Goal: Transaction & Acquisition: Book appointment/travel/reservation

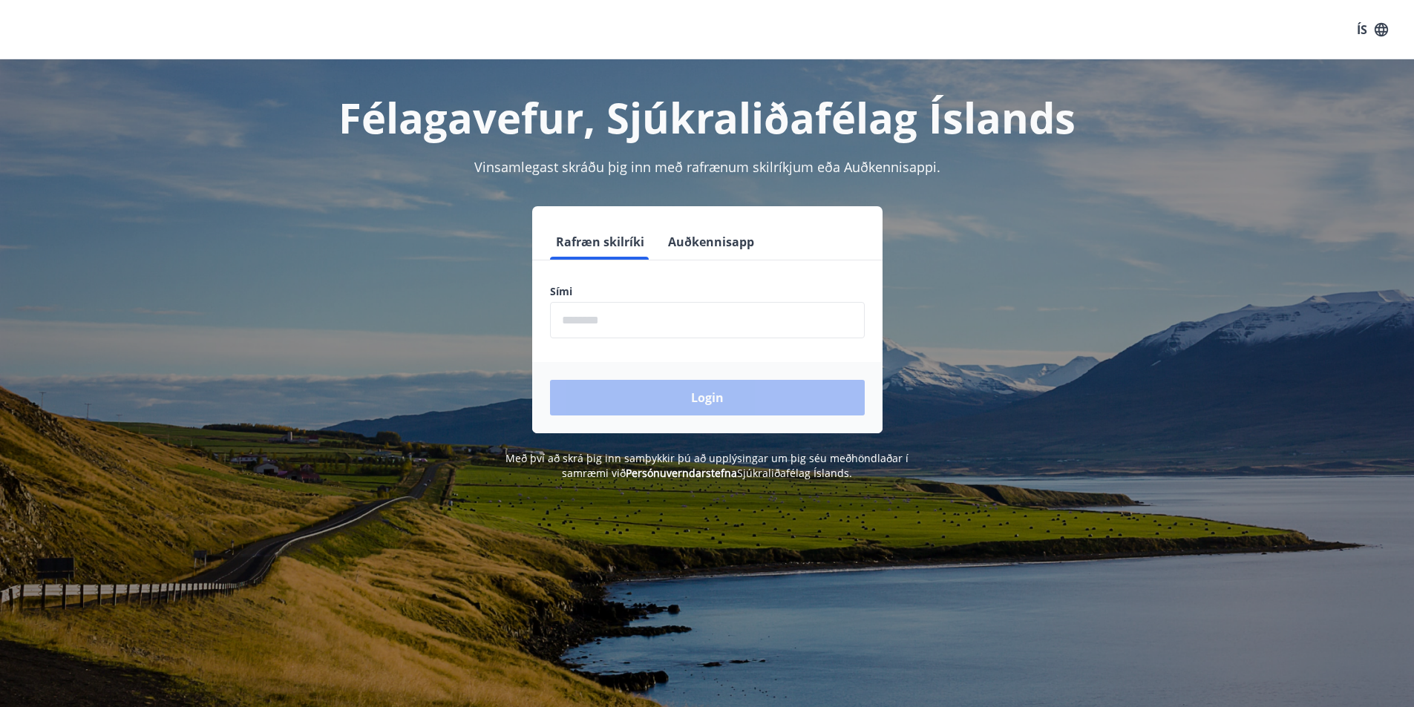
click at [580, 318] on input "phone" at bounding box center [707, 320] width 315 height 36
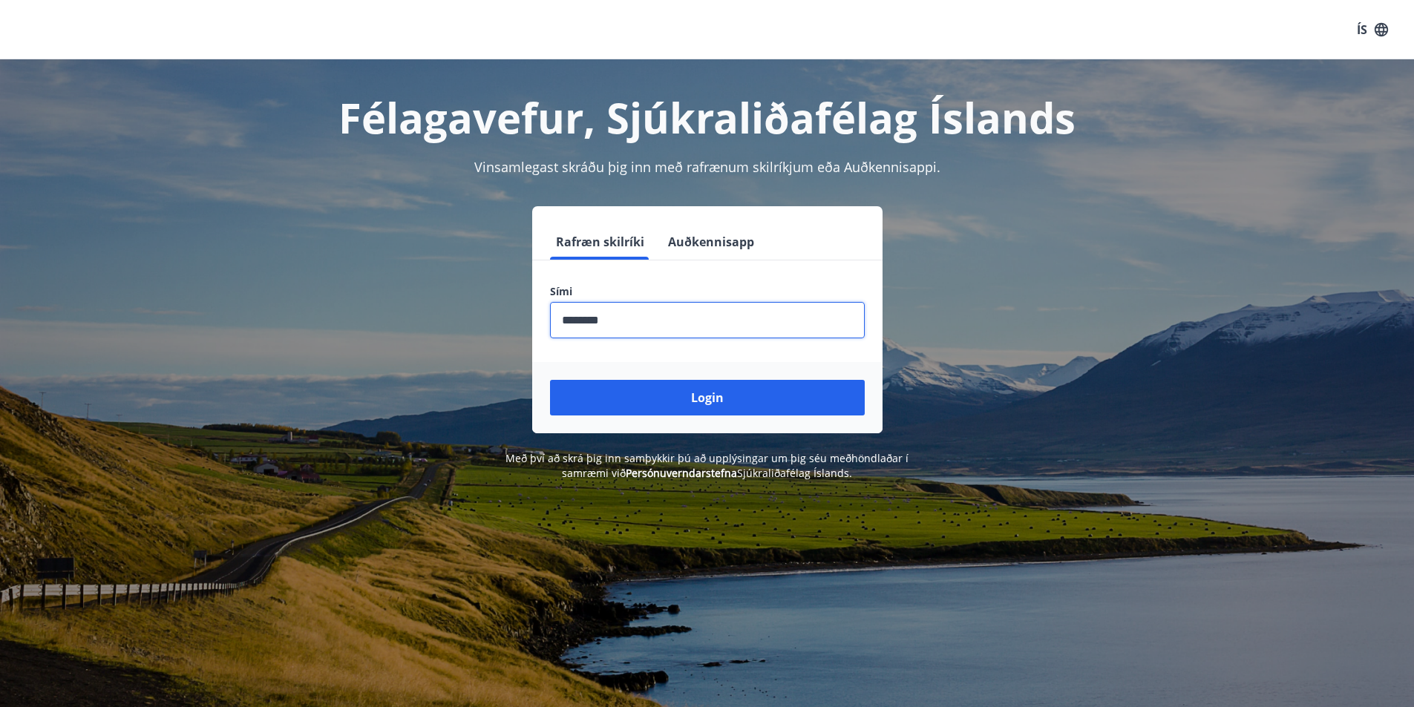
type input "********"
click at [550, 380] on button "Login" at bounding box center [707, 398] width 315 height 36
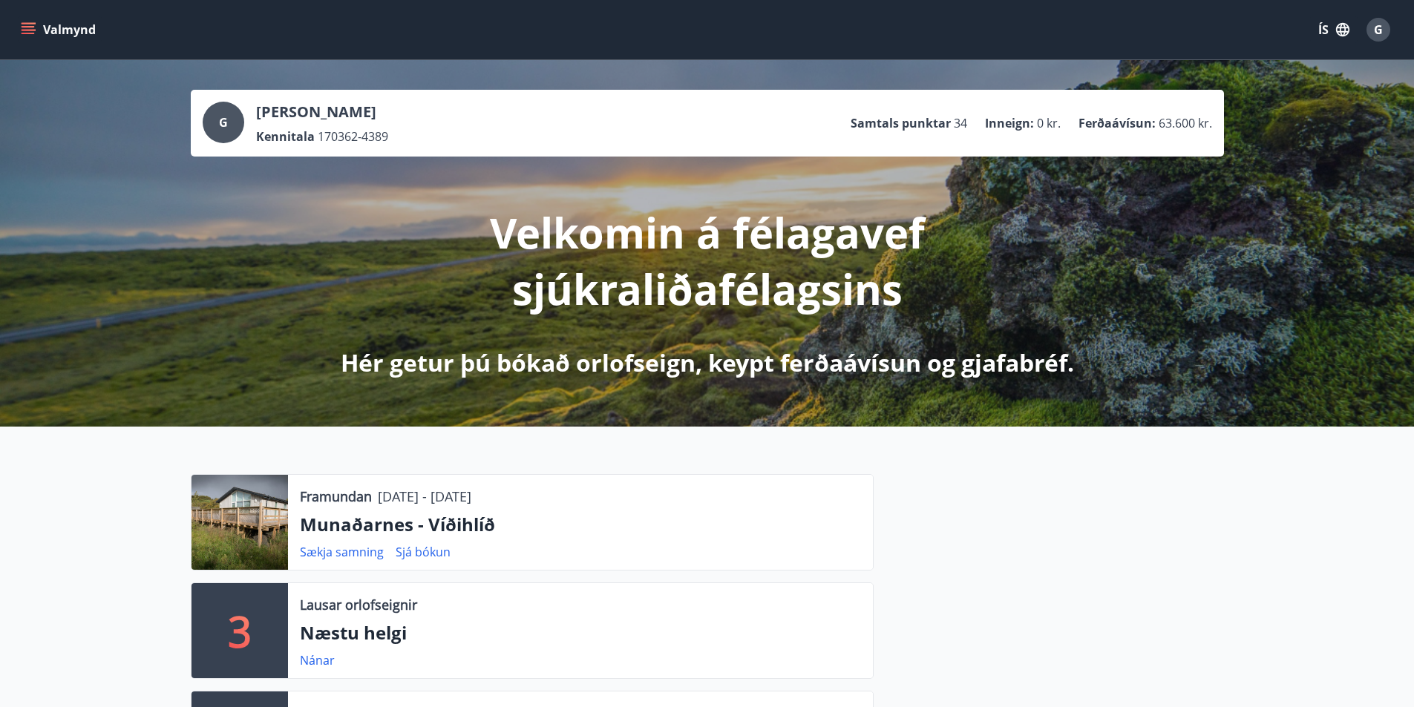
click at [250, 517] on div at bounding box center [239, 522] width 96 height 95
click at [29, 24] on icon "menu" at bounding box center [28, 29] width 15 height 15
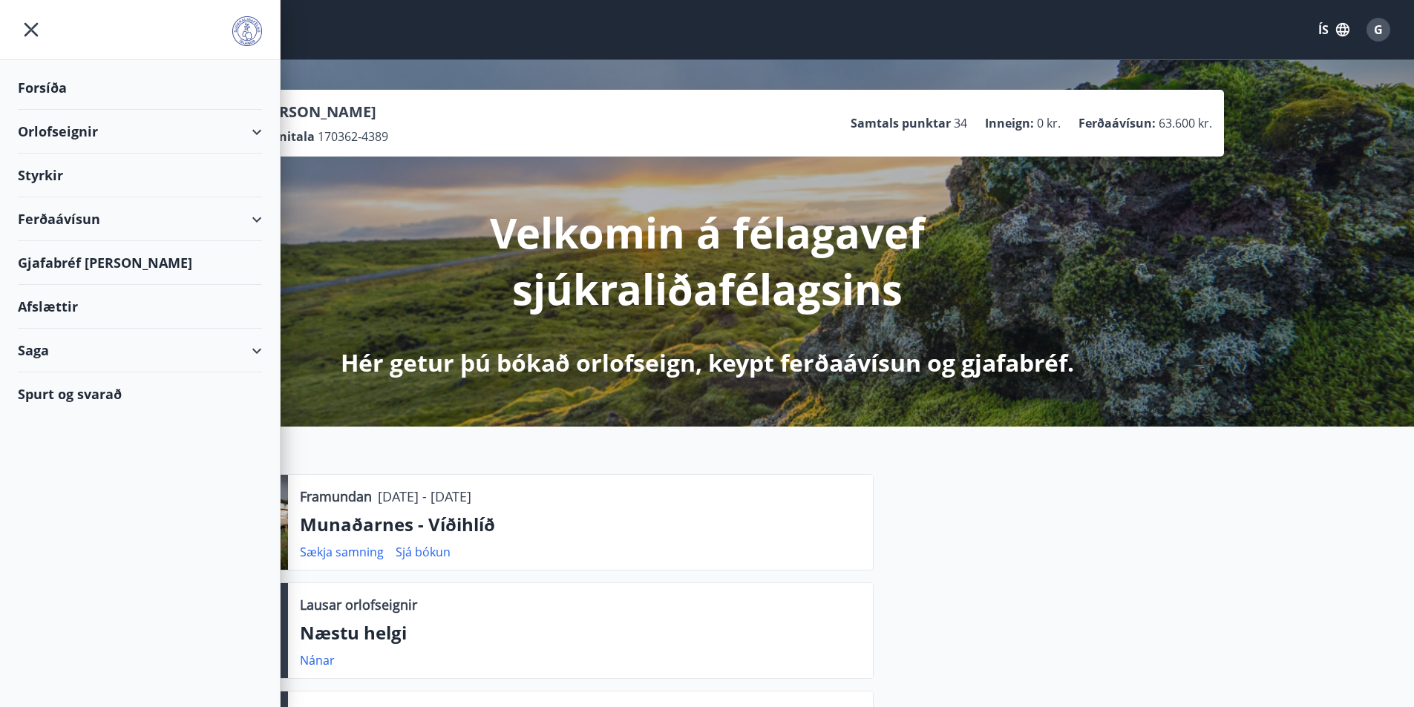
click at [51, 128] on div "Orlofseignir" at bounding box center [140, 132] width 244 height 44
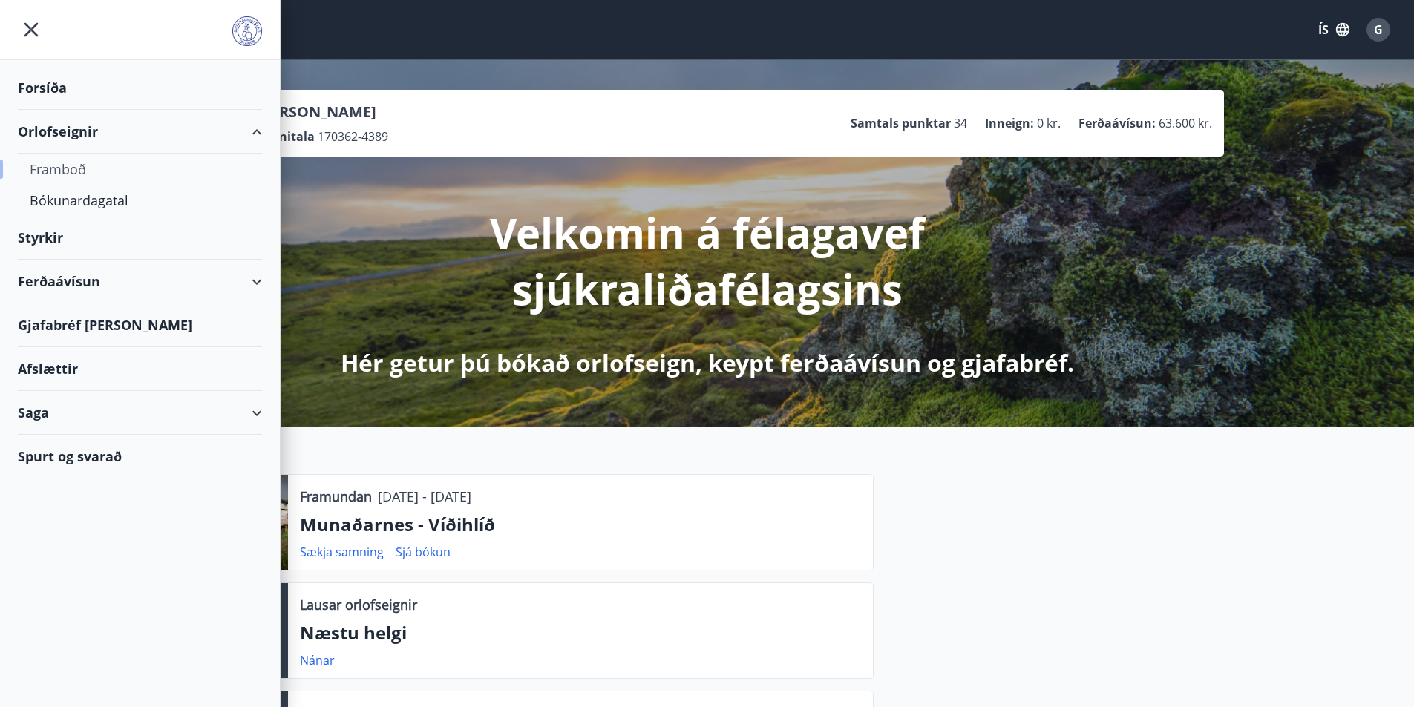
click at [65, 163] on div "Framboð" at bounding box center [140, 169] width 220 height 31
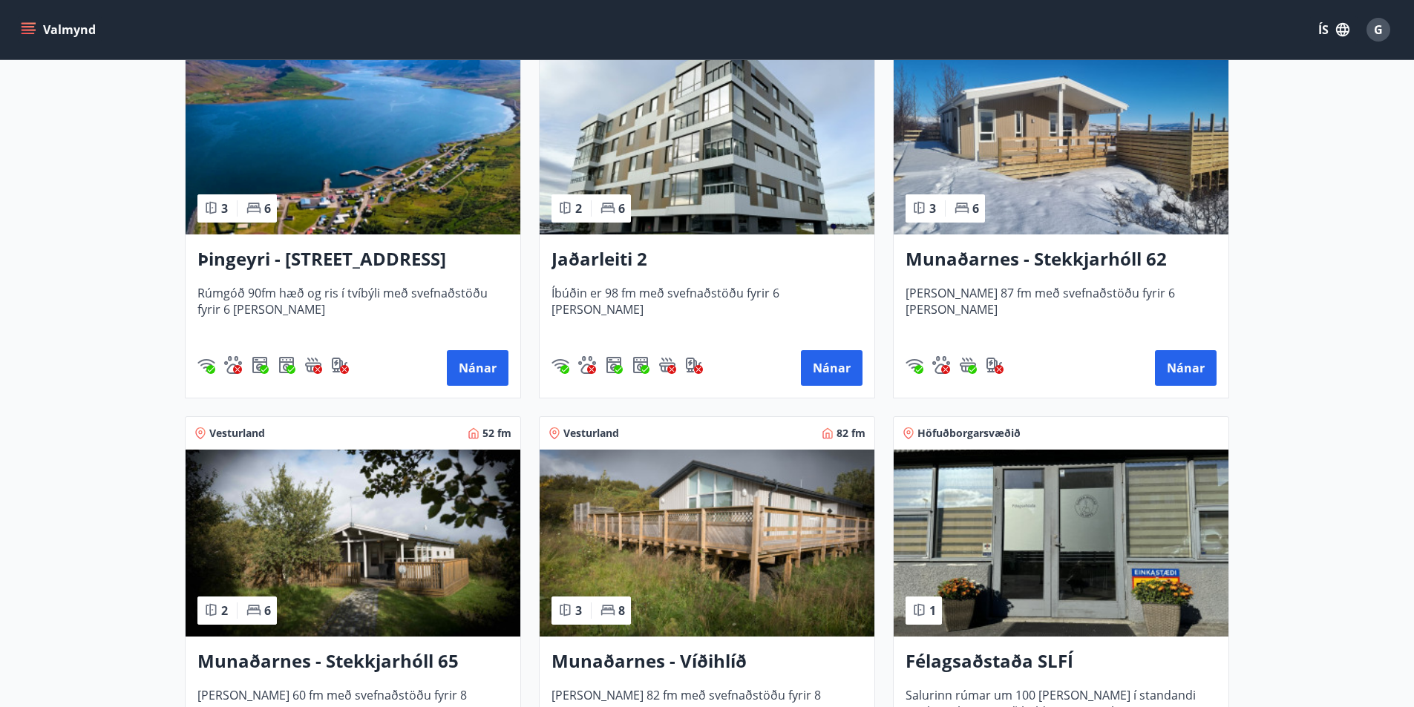
scroll to position [223, 0]
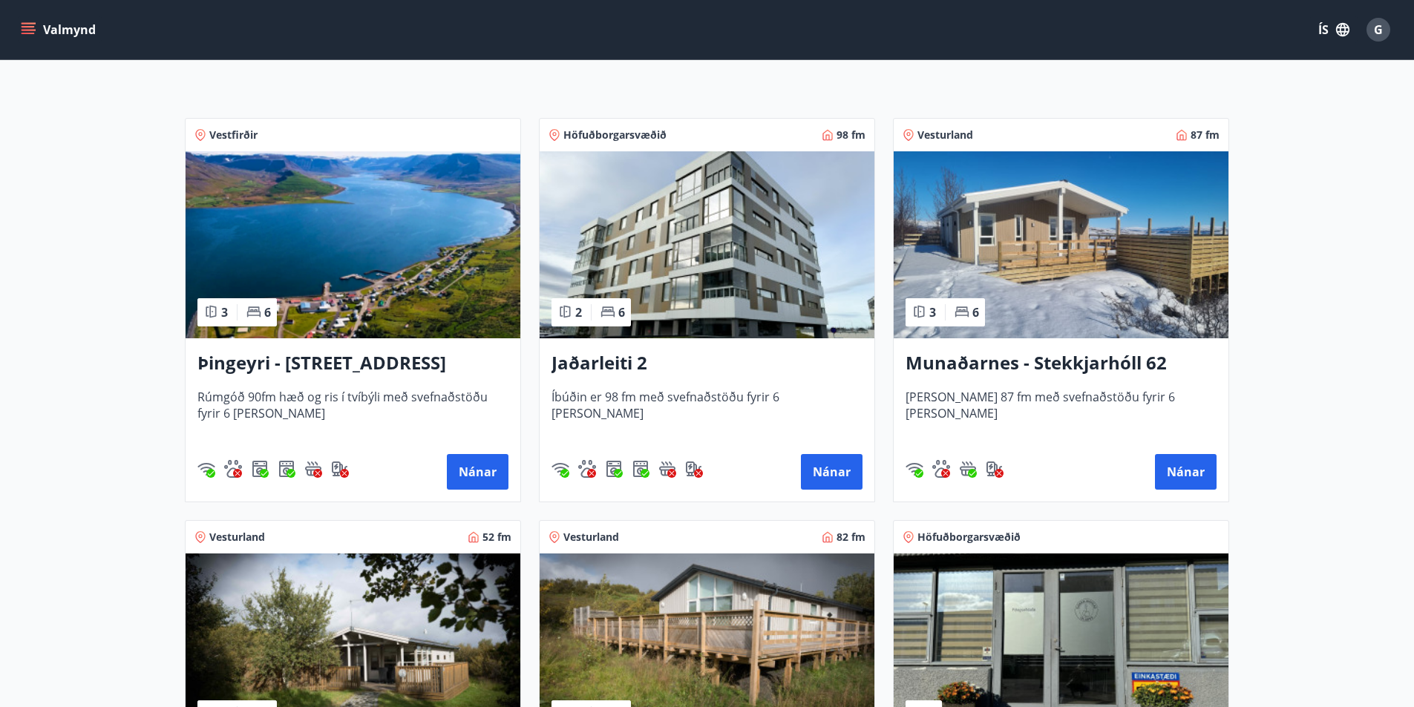
click at [1007, 233] on img at bounding box center [1061, 244] width 335 height 187
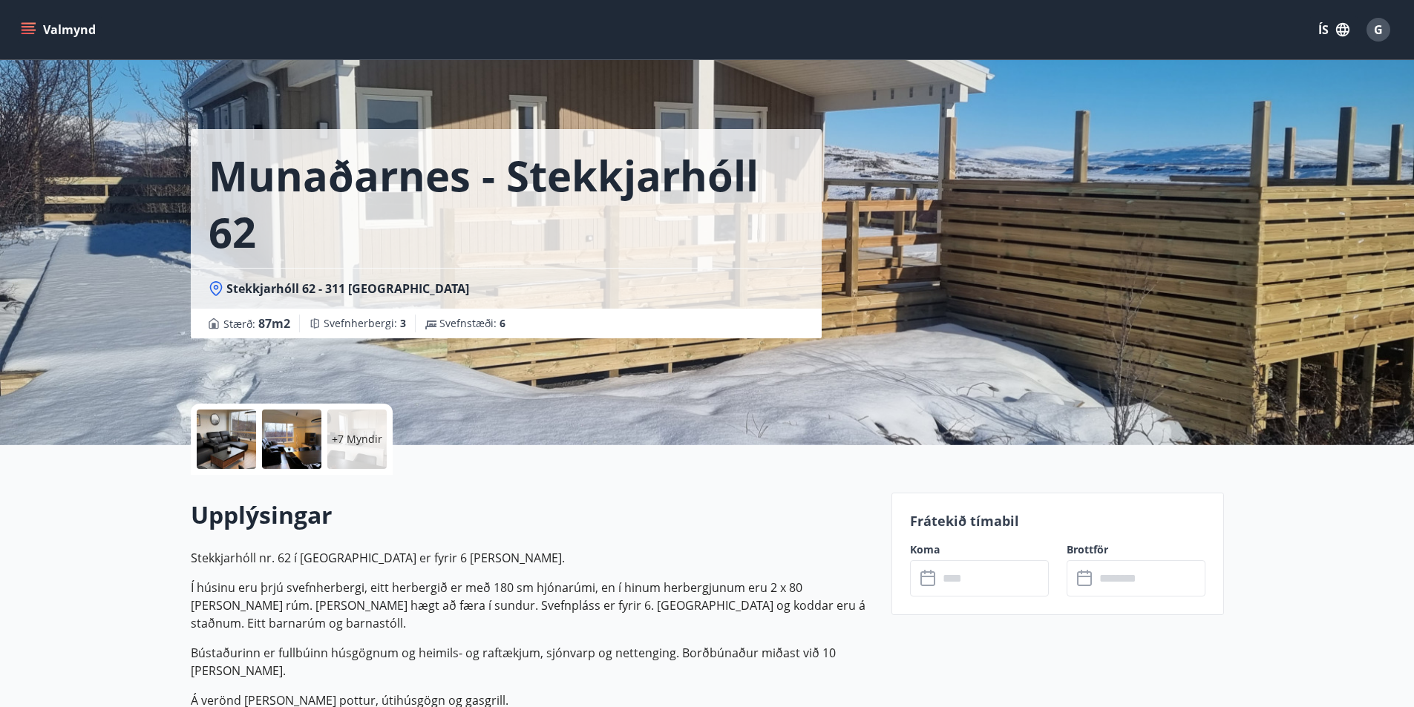
click at [229, 431] on div at bounding box center [226, 439] width 59 height 59
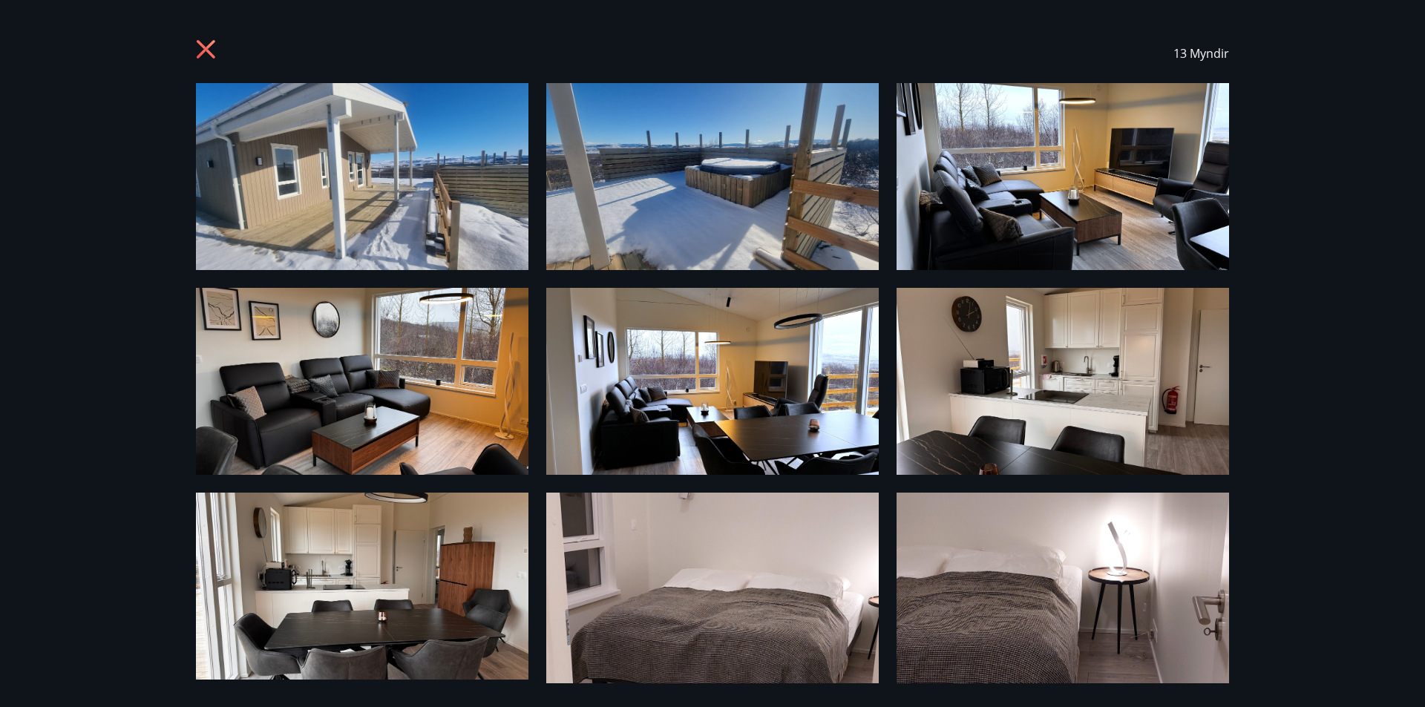
click at [361, 181] on img at bounding box center [362, 176] width 332 height 187
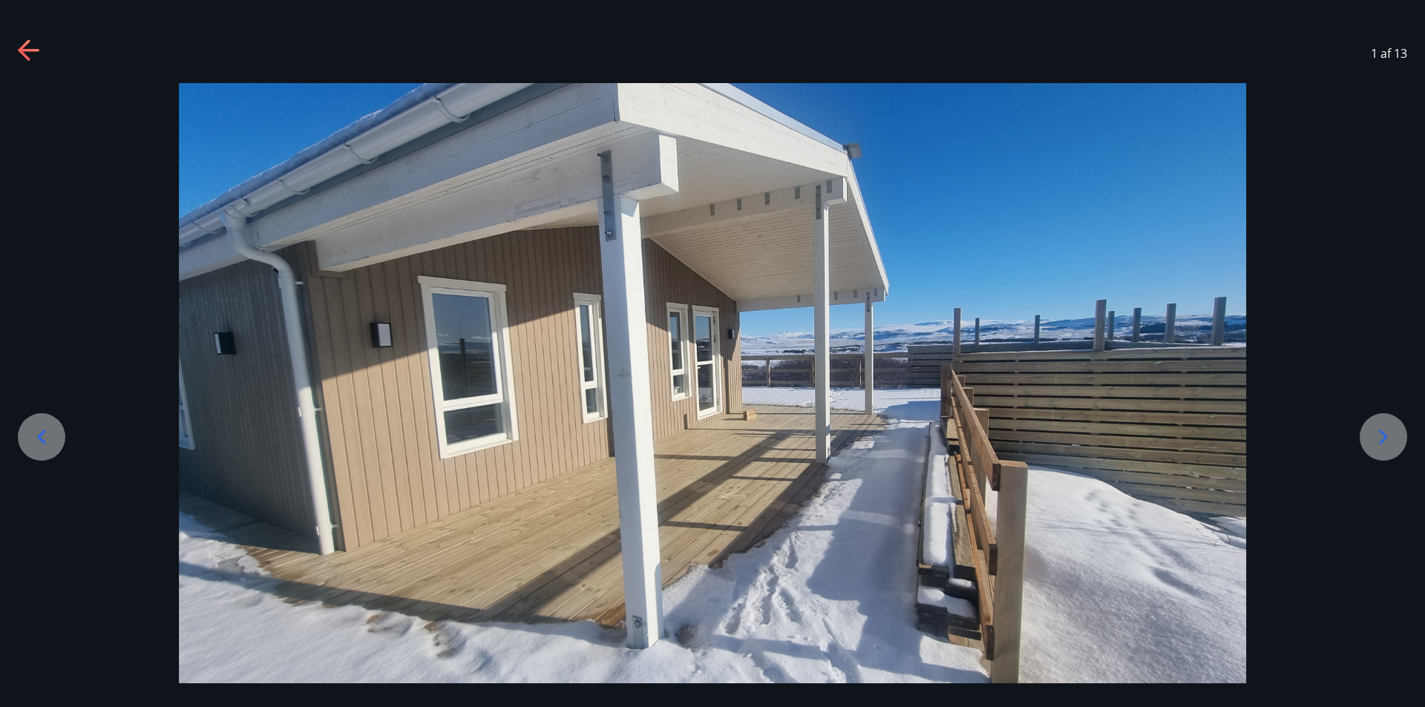
click at [1376, 433] on icon at bounding box center [1383, 437] width 24 height 24
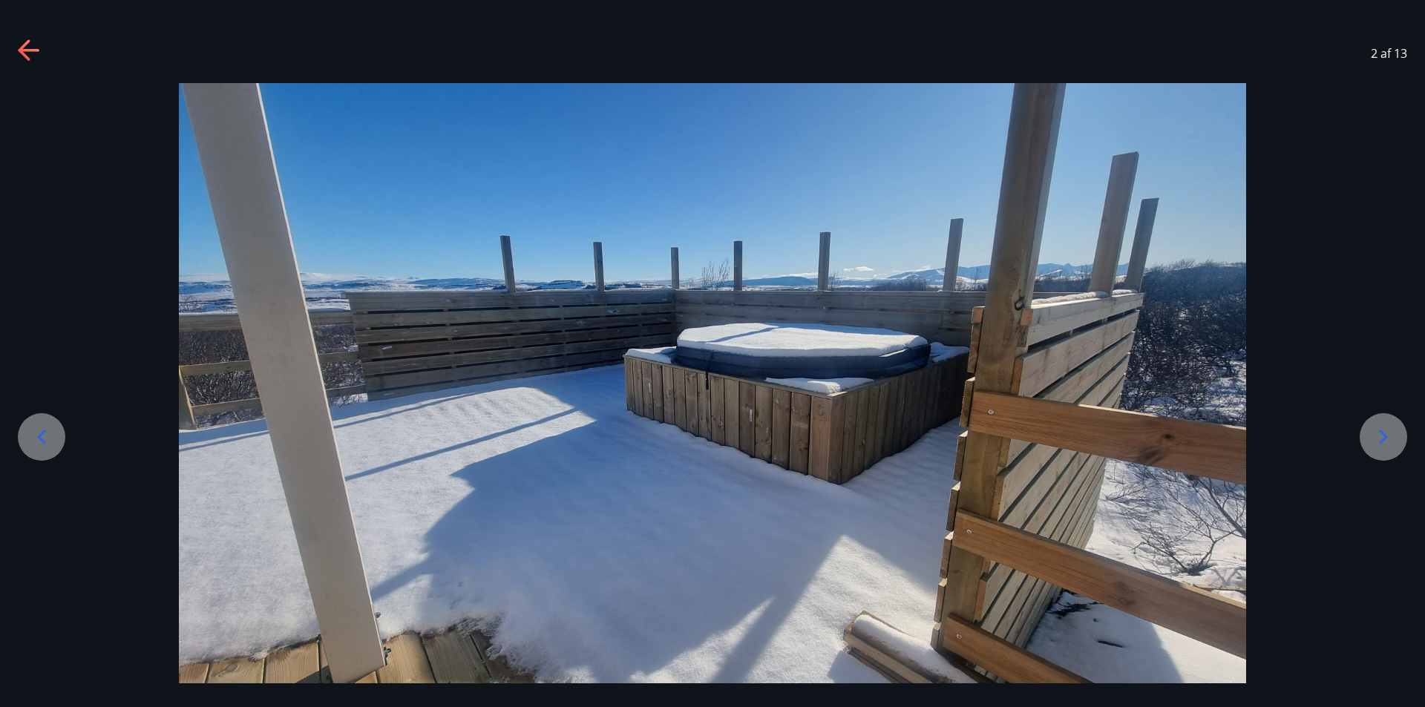
click at [1376, 433] on icon at bounding box center [1383, 437] width 24 height 24
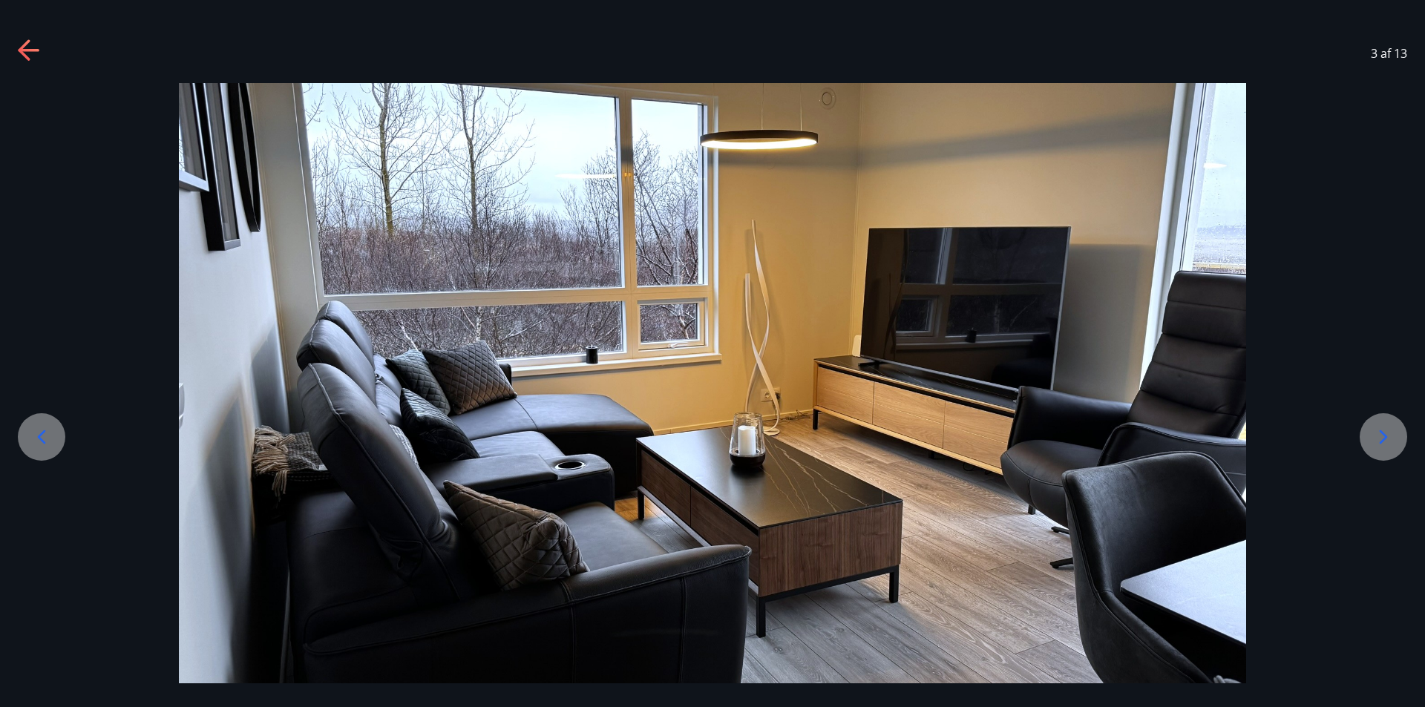
click at [1377, 432] on icon at bounding box center [1383, 437] width 24 height 24
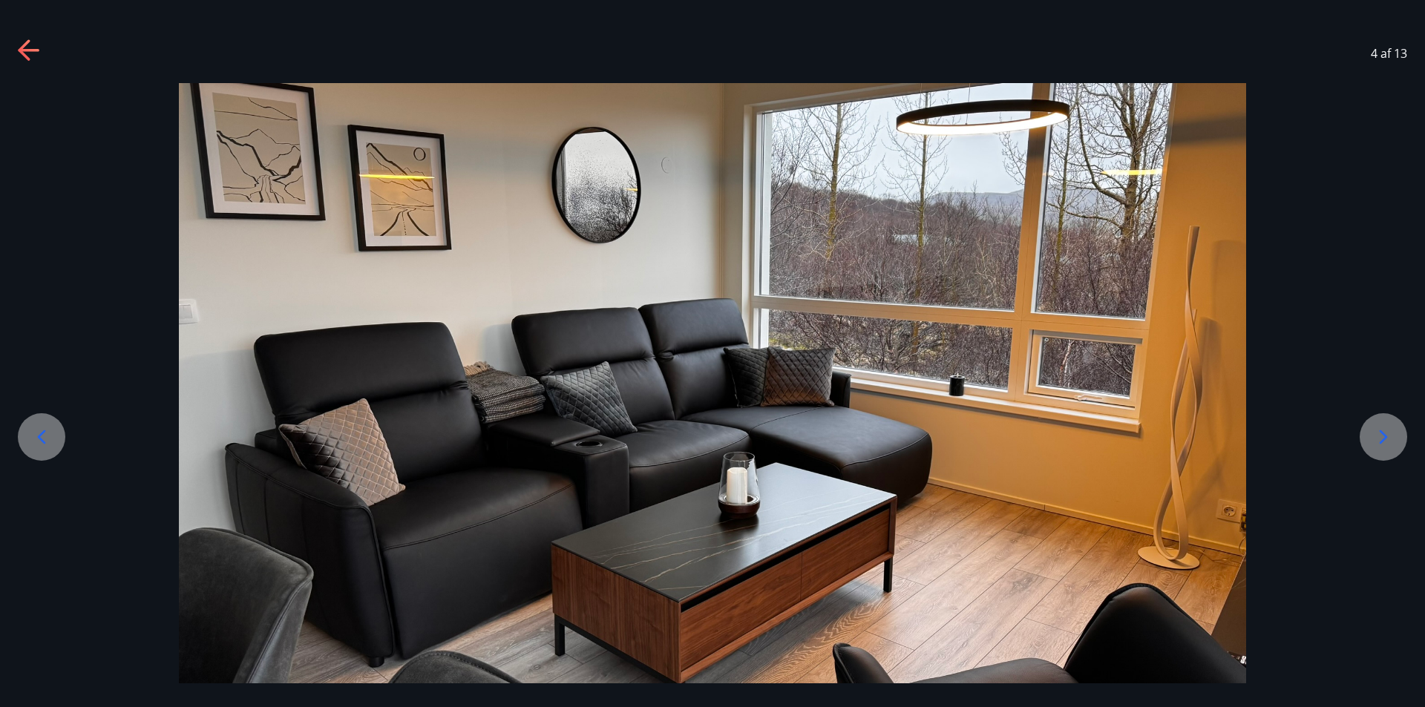
click at [1377, 432] on icon at bounding box center [1383, 437] width 24 height 24
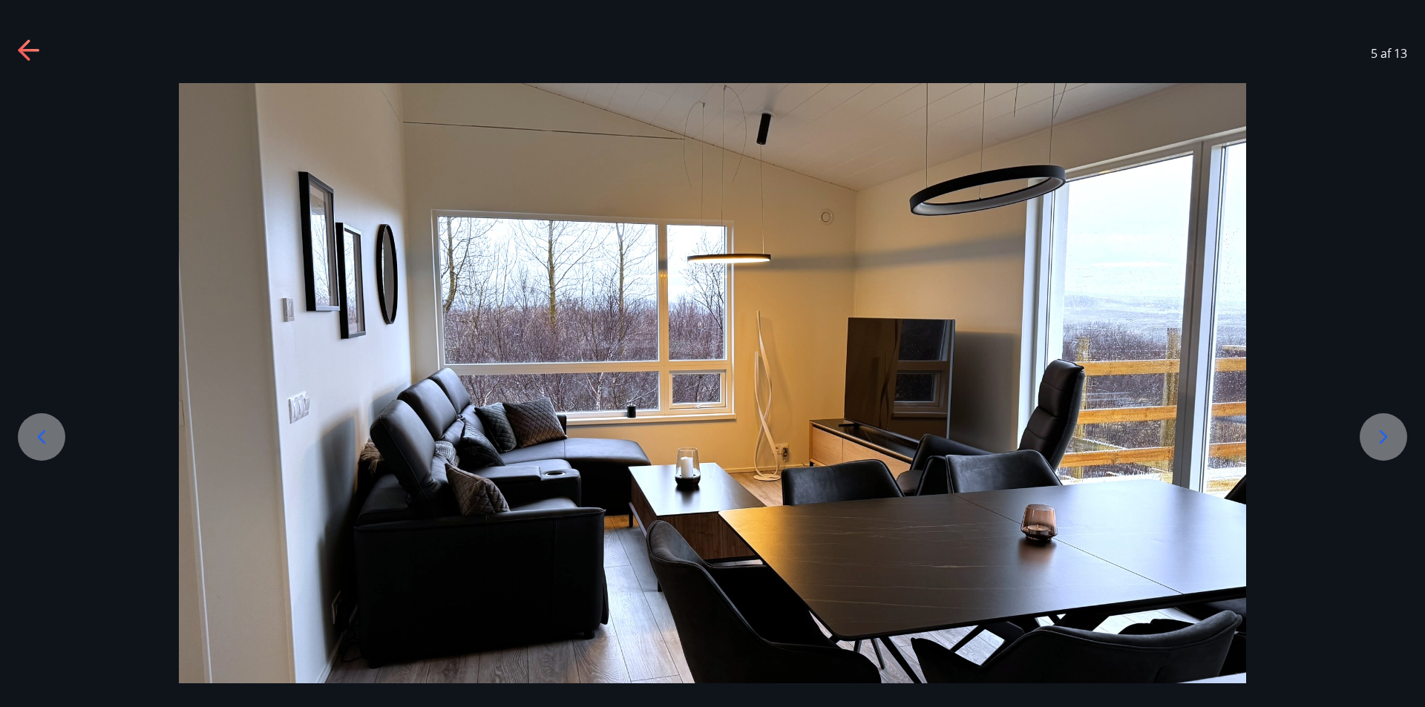
click at [1377, 430] on icon at bounding box center [1383, 437] width 24 height 24
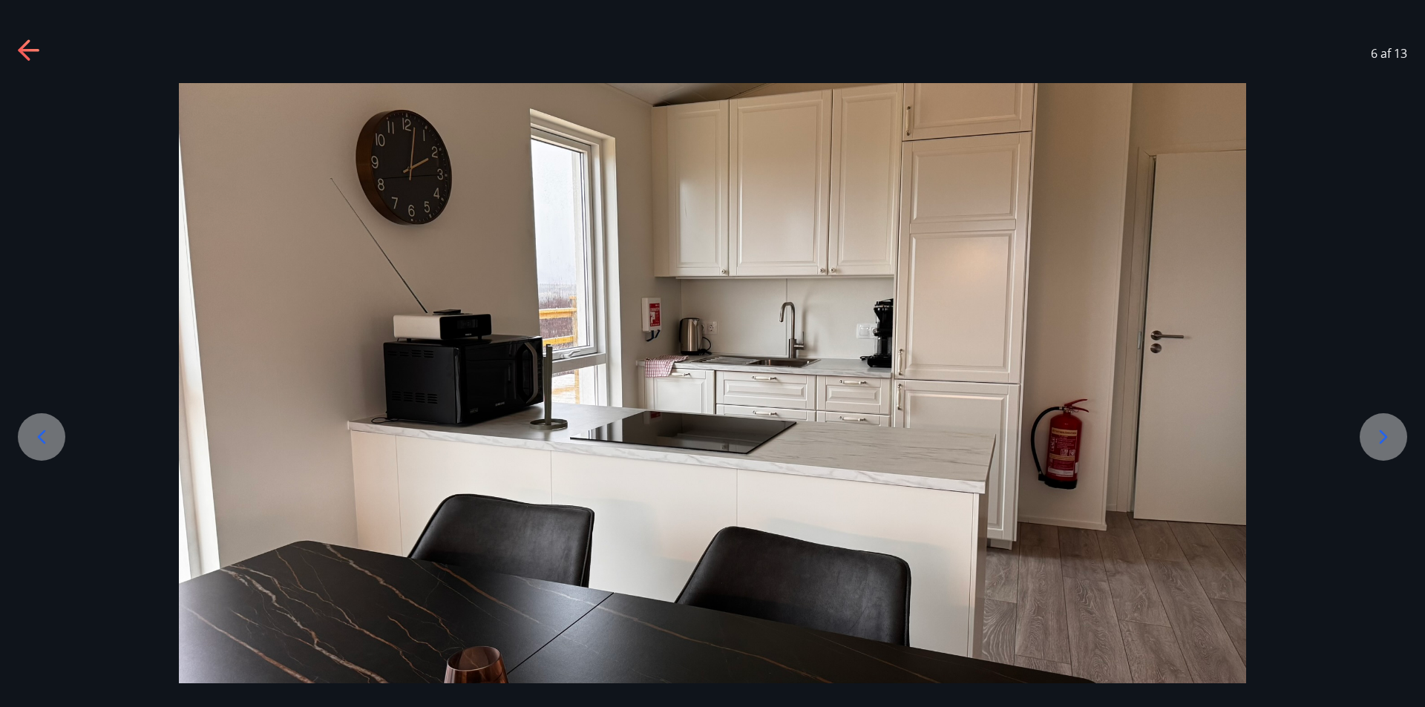
click at [1377, 430] on icon at bounding box center [1383, 437] width 24 height 24
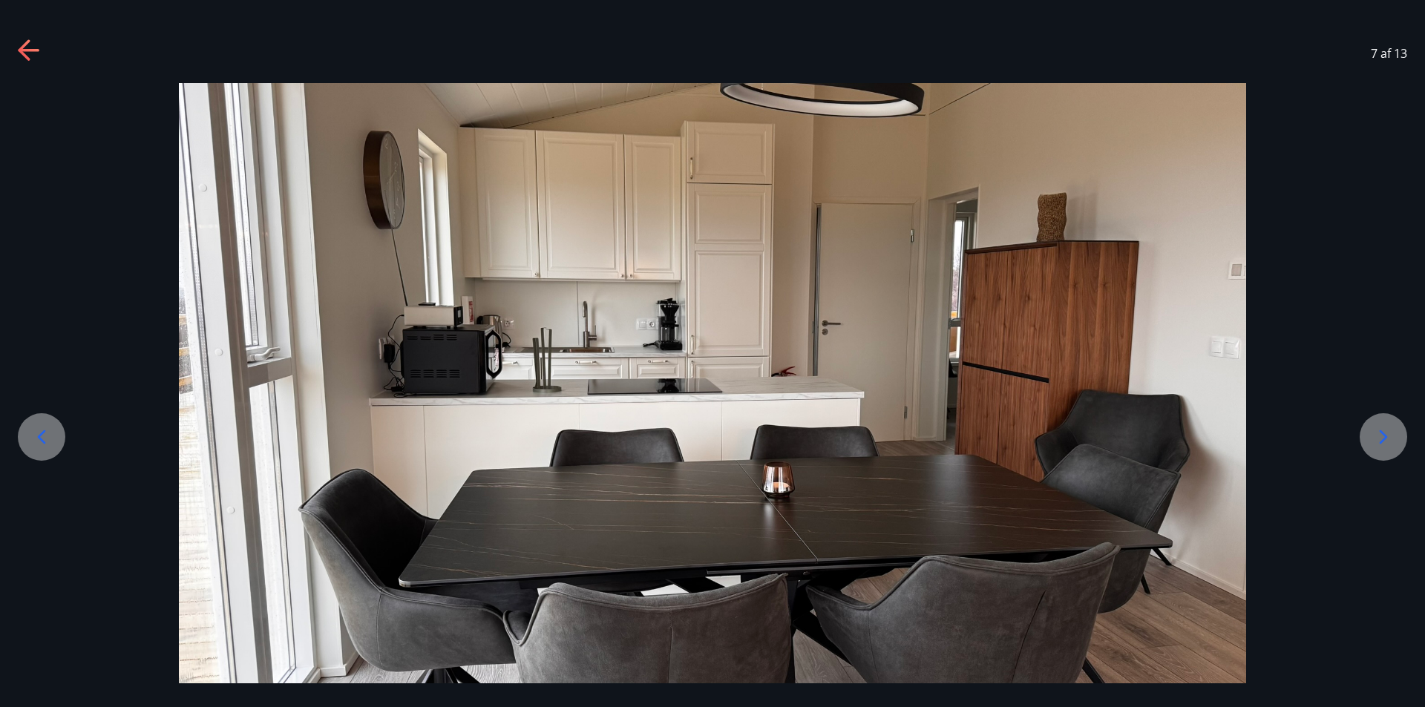
click at [1377, 430] on icon at bounding box center [1383, 437] width 24 height 24
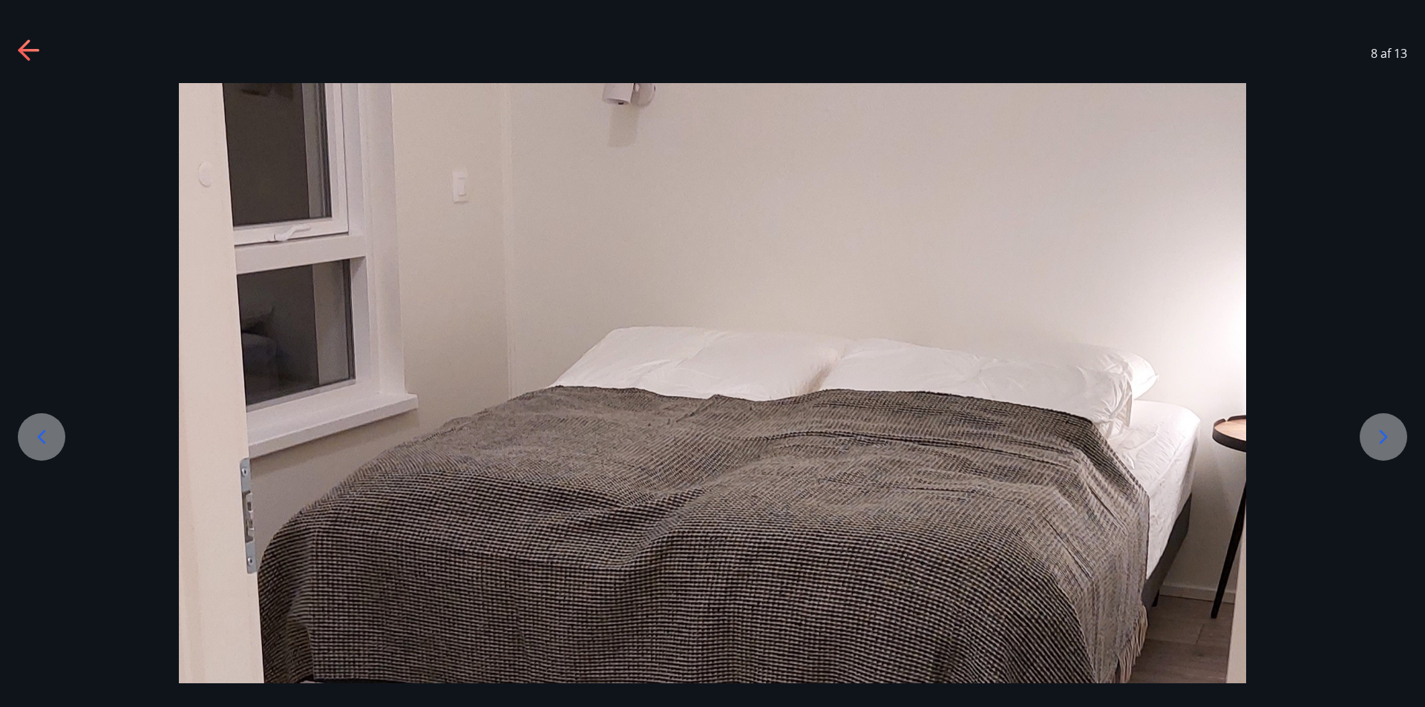
click at [1377, 430] on icon at bounding box center [1383, 437] width 24 height 24
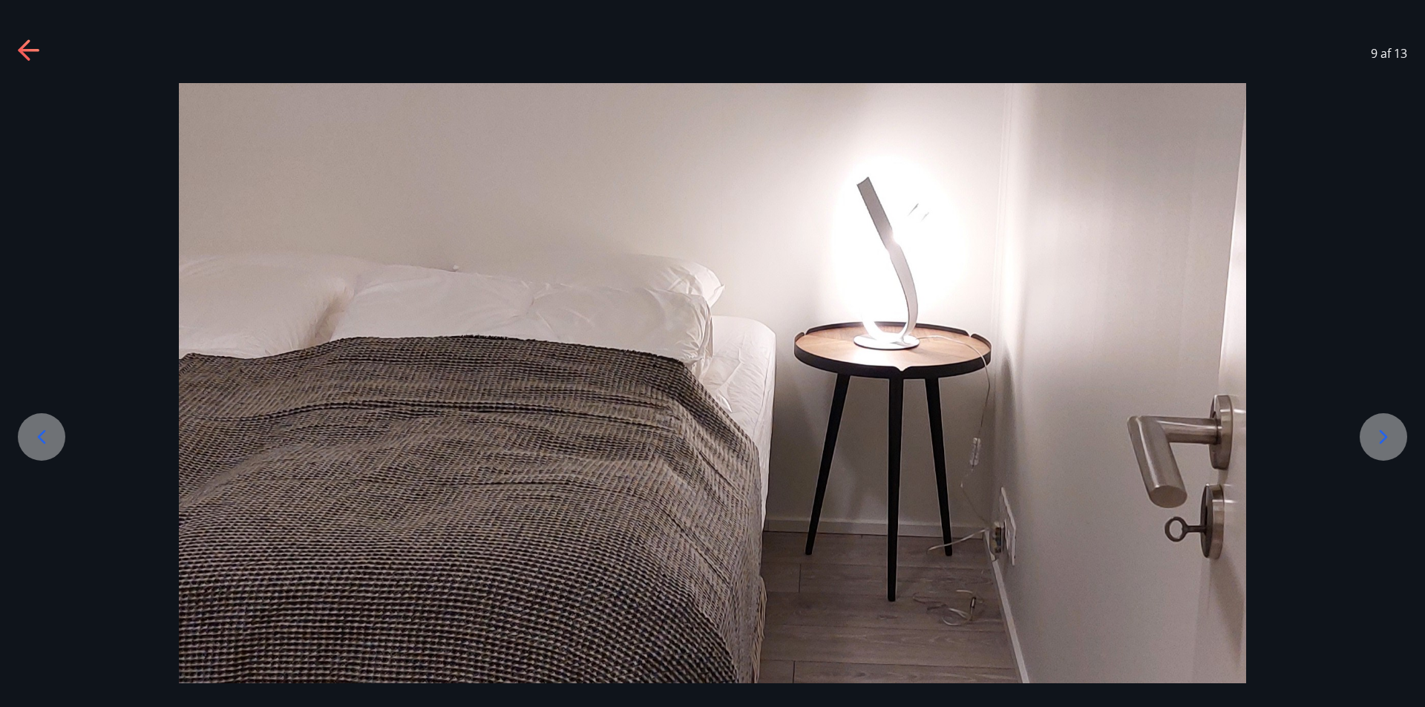
click at [1377, 430] on icon at bounding box center [1383, 437] width 24 height 24
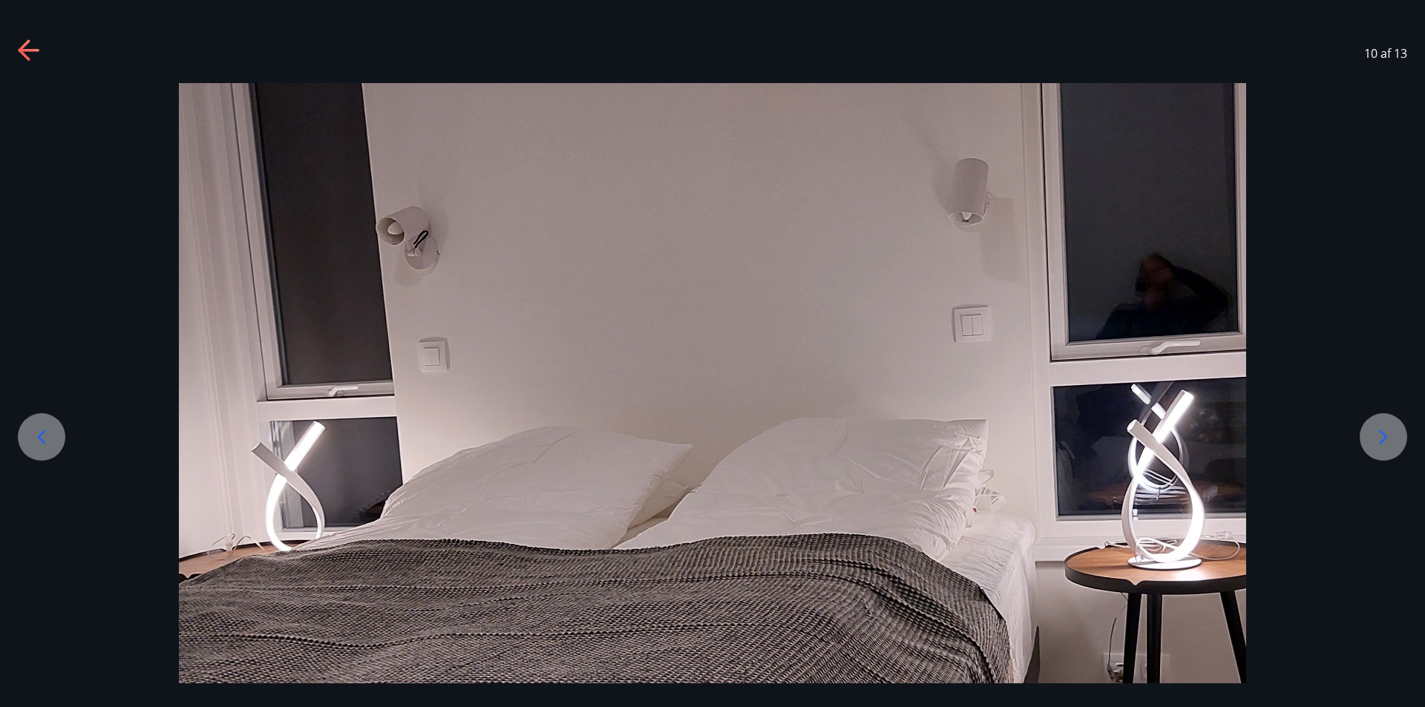
click at [1377, 430] on icon at bounding box center [1383, 437] width 24 height 24
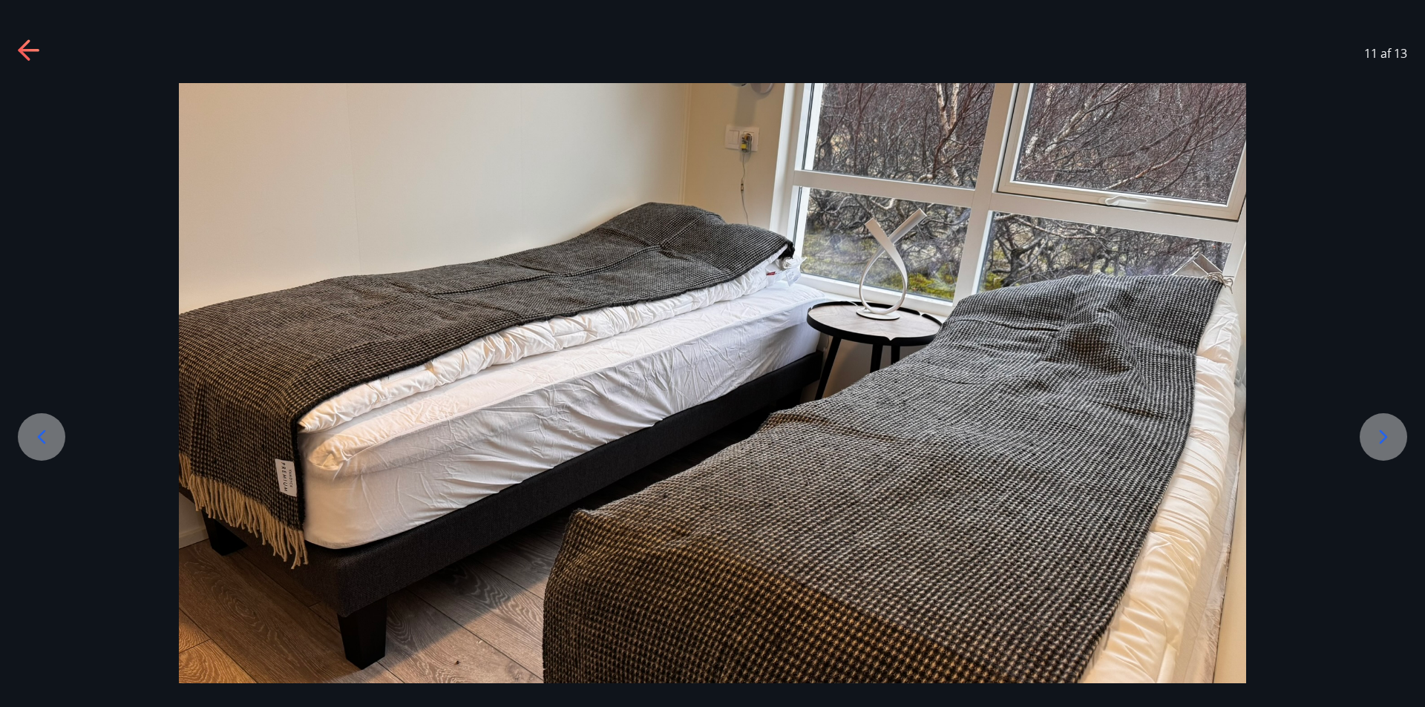
click at [1377, 430] on icon at bounding box center [1383, 437] width 24 height 24
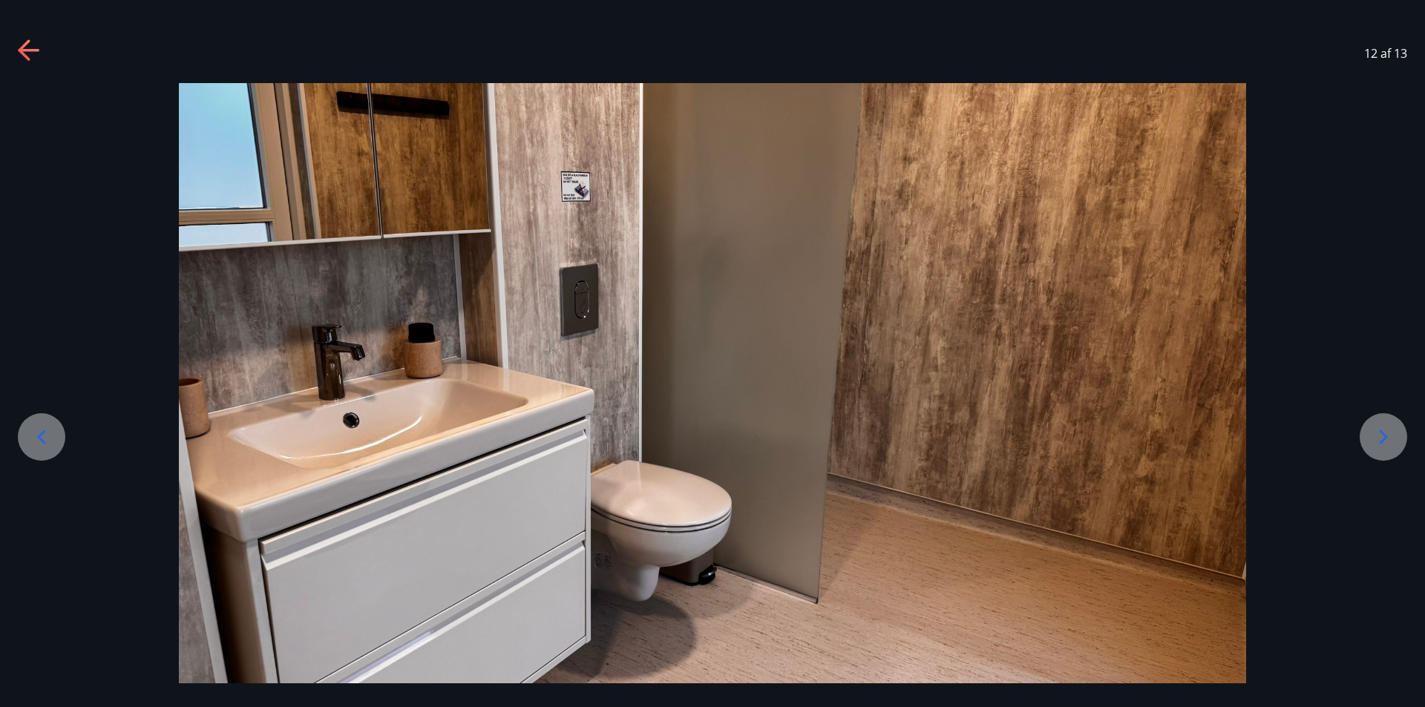
click at [1377, 430] on icon at bounding box center [1383, 437] width 24 height 24
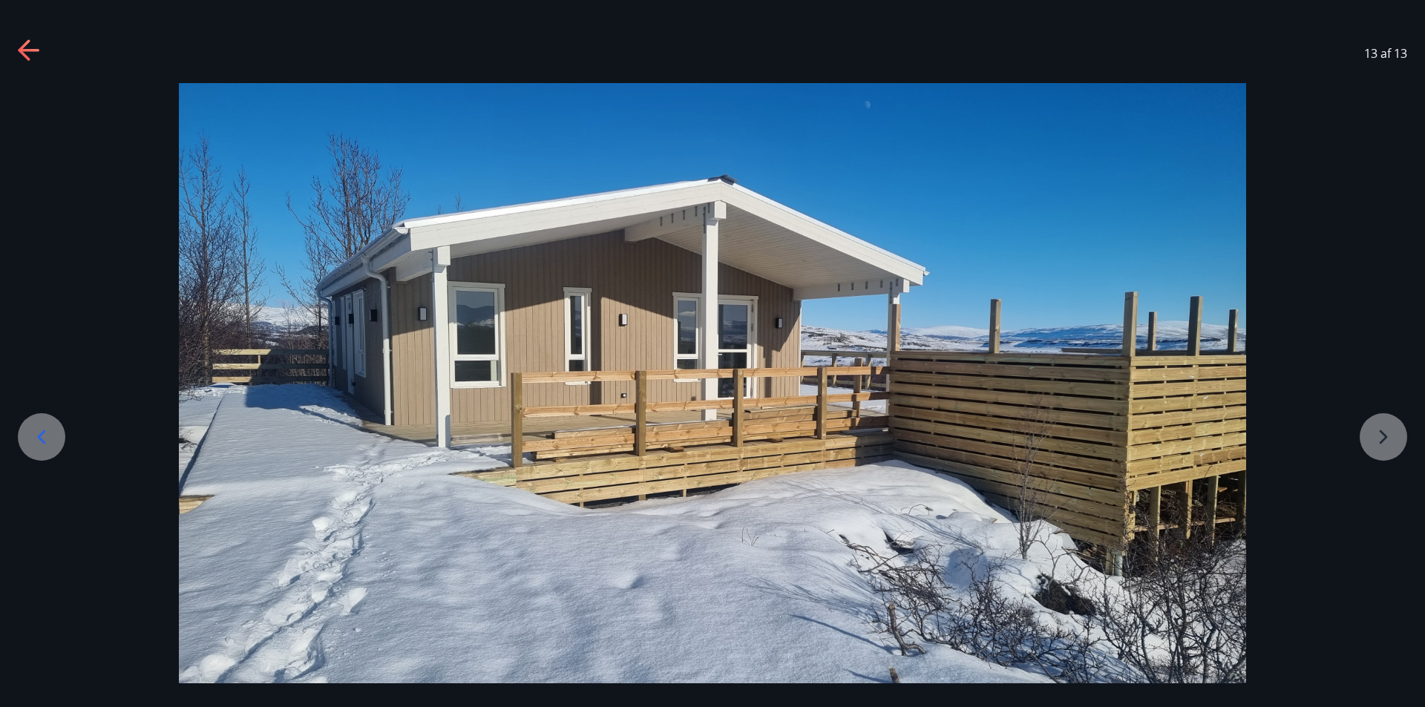
click at [38, 50] on icon at bounding box center [28, 50] width 21 height 3
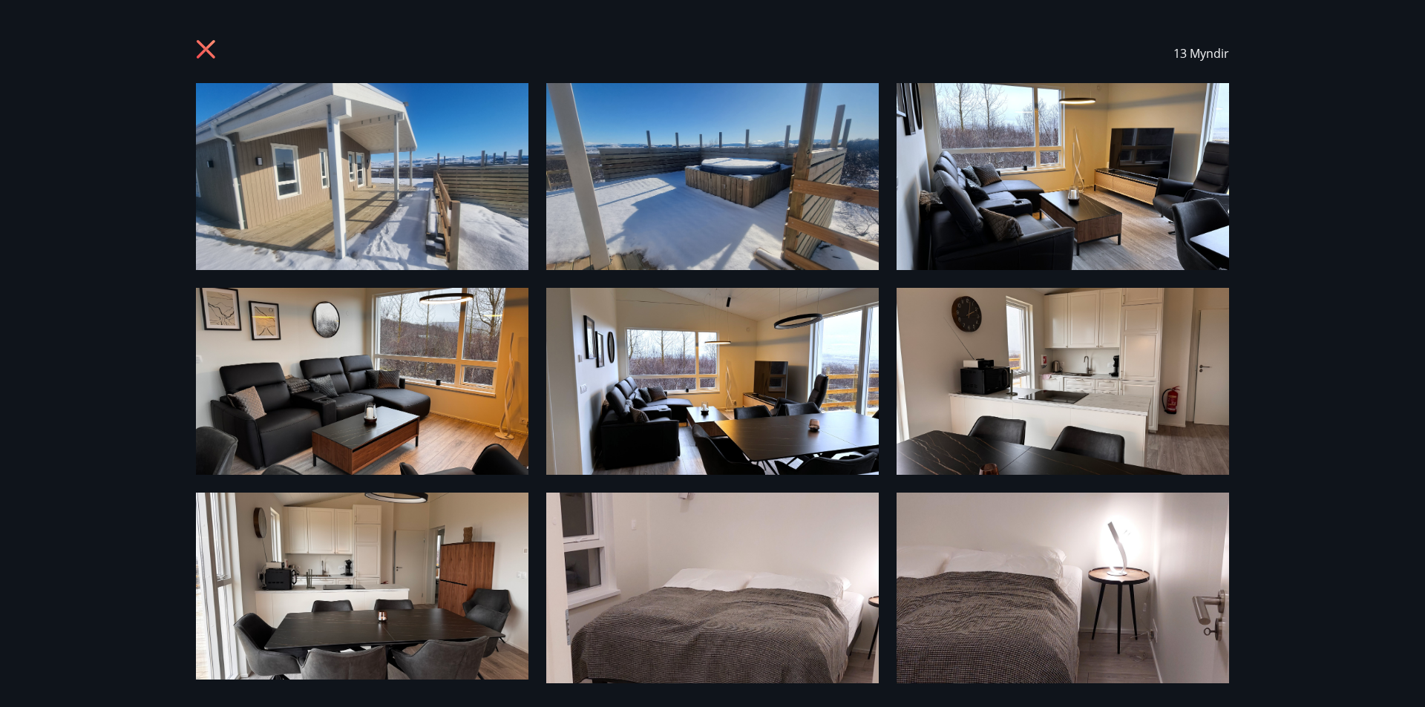
click at [206, 44] on icon at bounding box center [208, 51] width 24 height 24
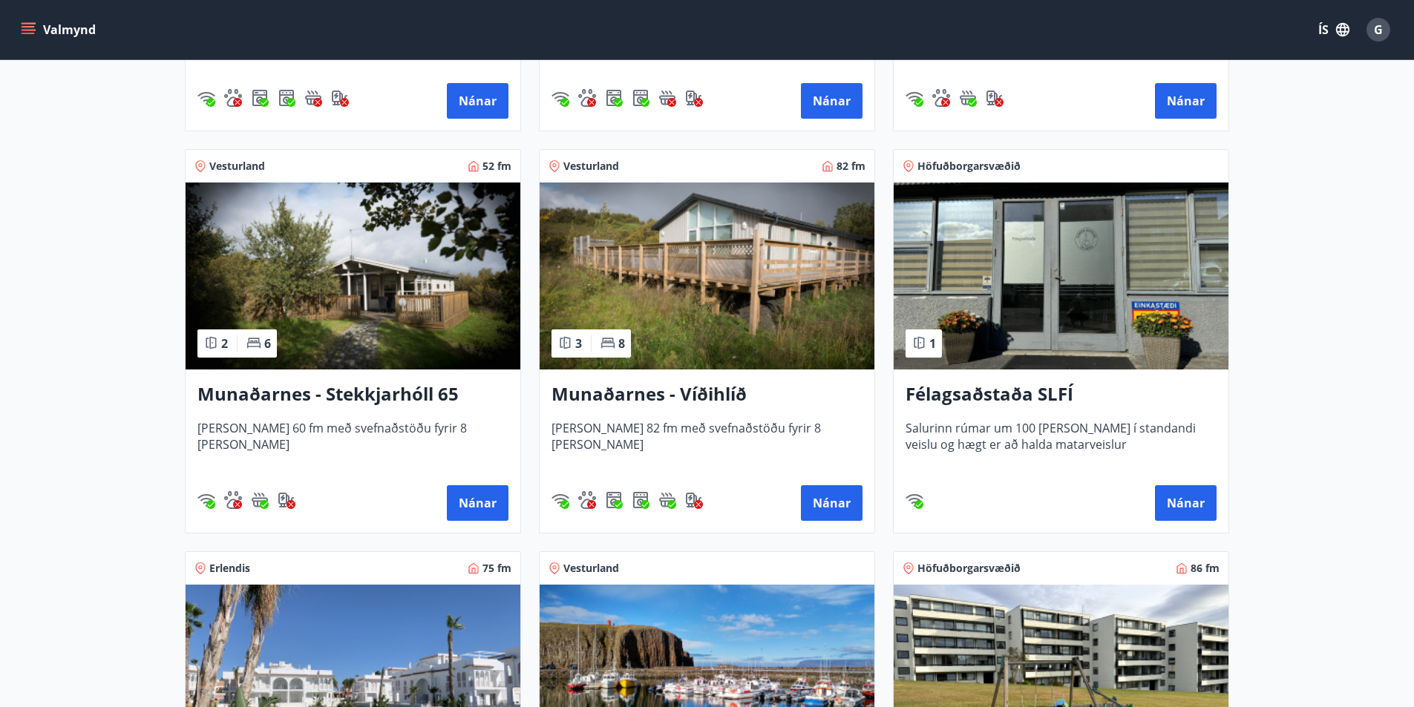
click at [695, 282] on img at bounding box center [707, 276] width 335 height 187
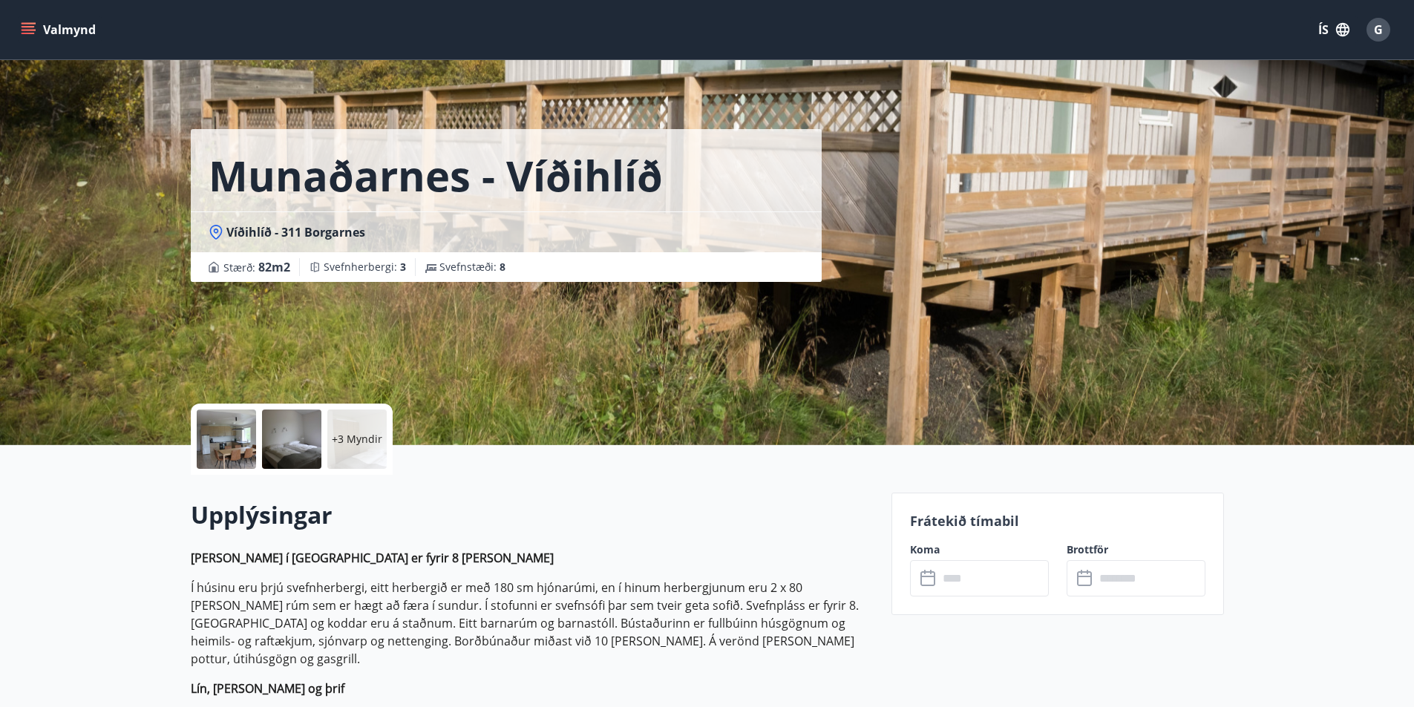
click at [224, 440] on div at bounding box center [226, 439] width 59 height 59
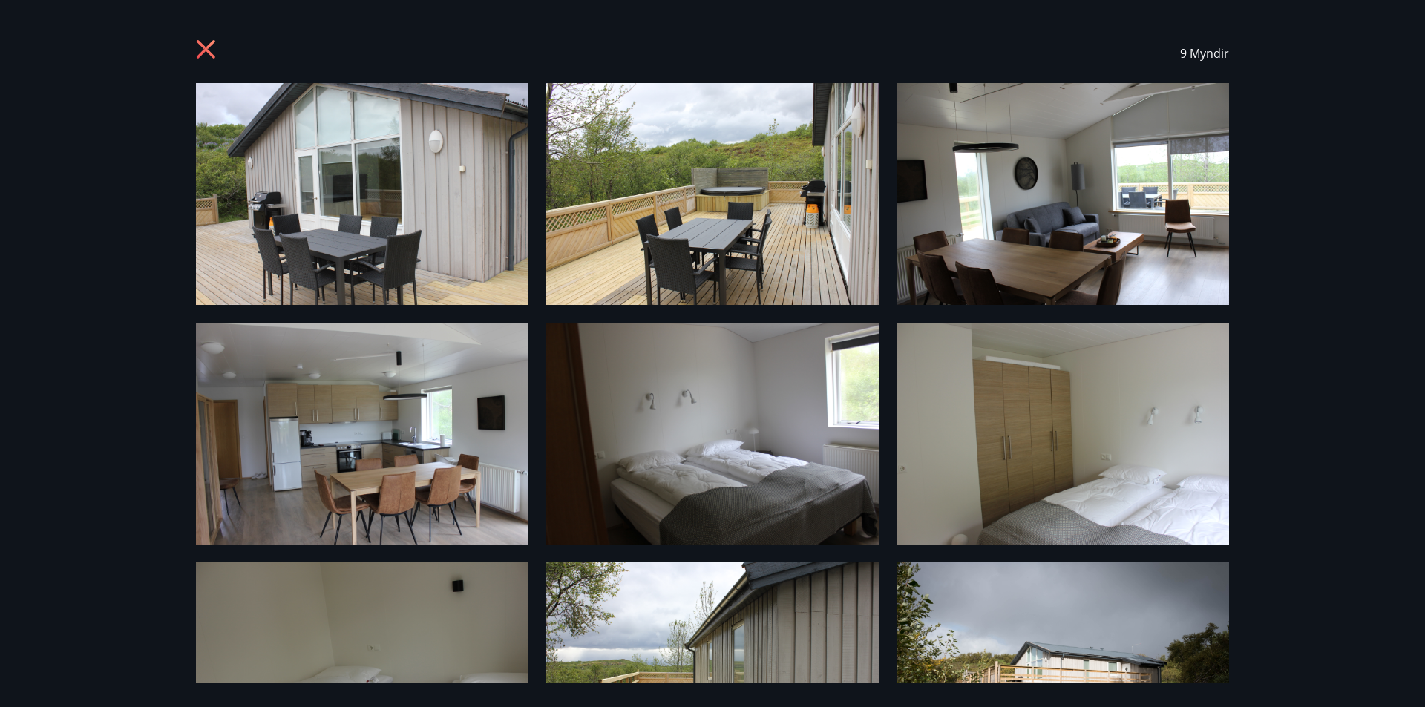
click at [332, 217] on img at bounding box center [362, 194] width 332 height 222
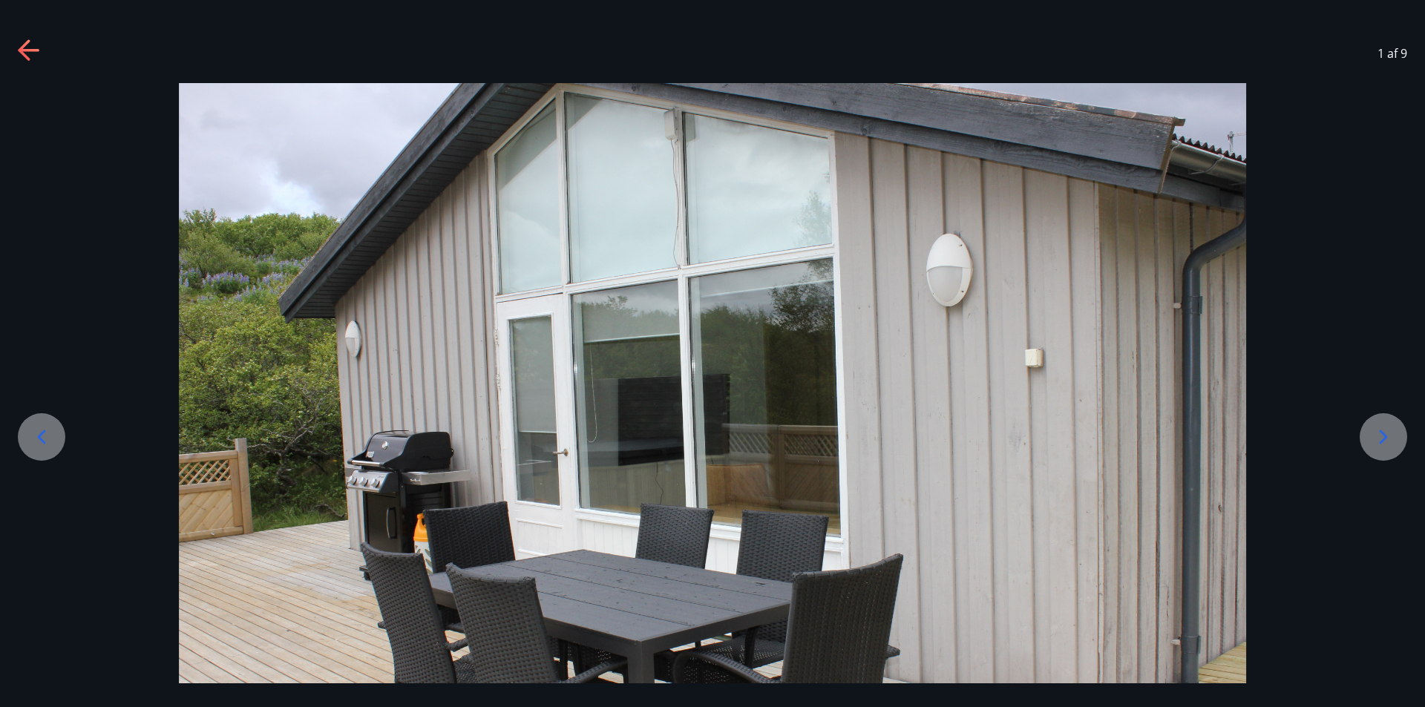
click at [1379, 427] on icon at bounding box center [1383, 437] width 24 height 24
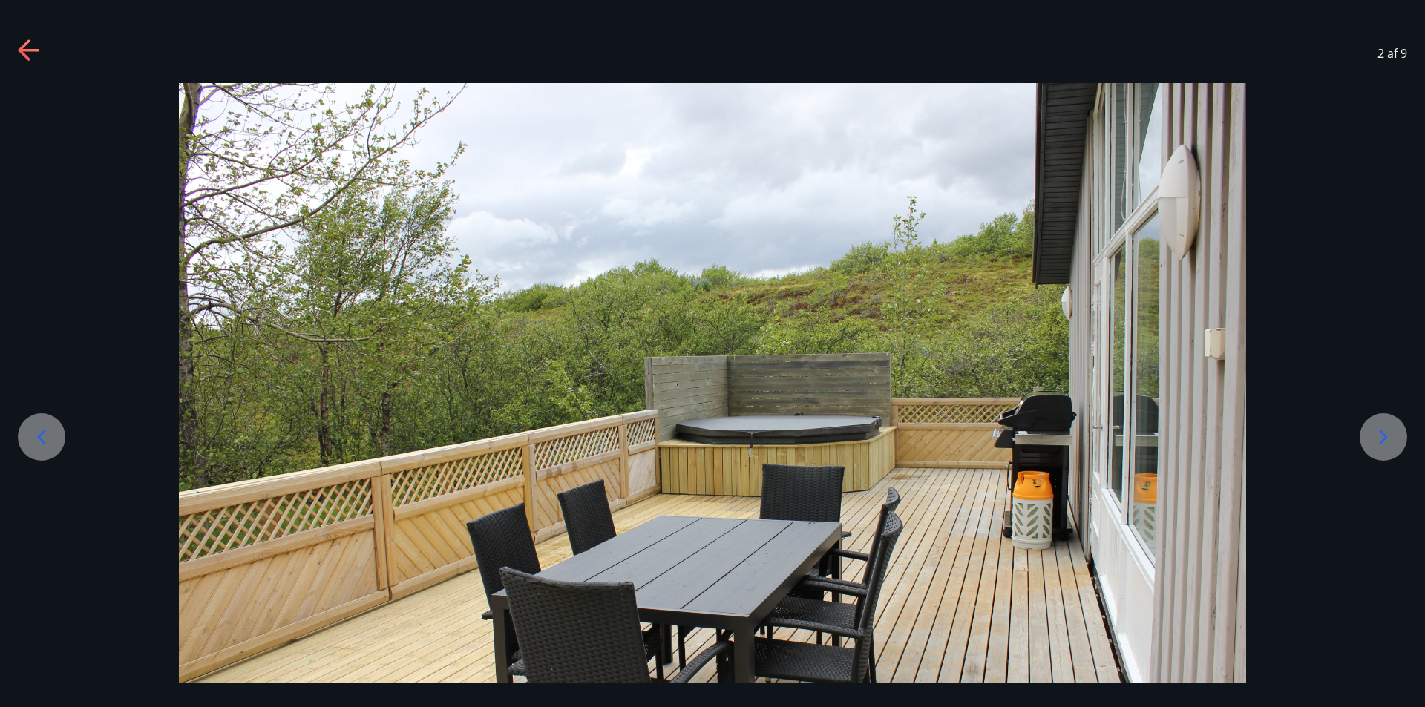
click at [1379, 427] on icon at bounding box center [1383, 437] width 24 height 24
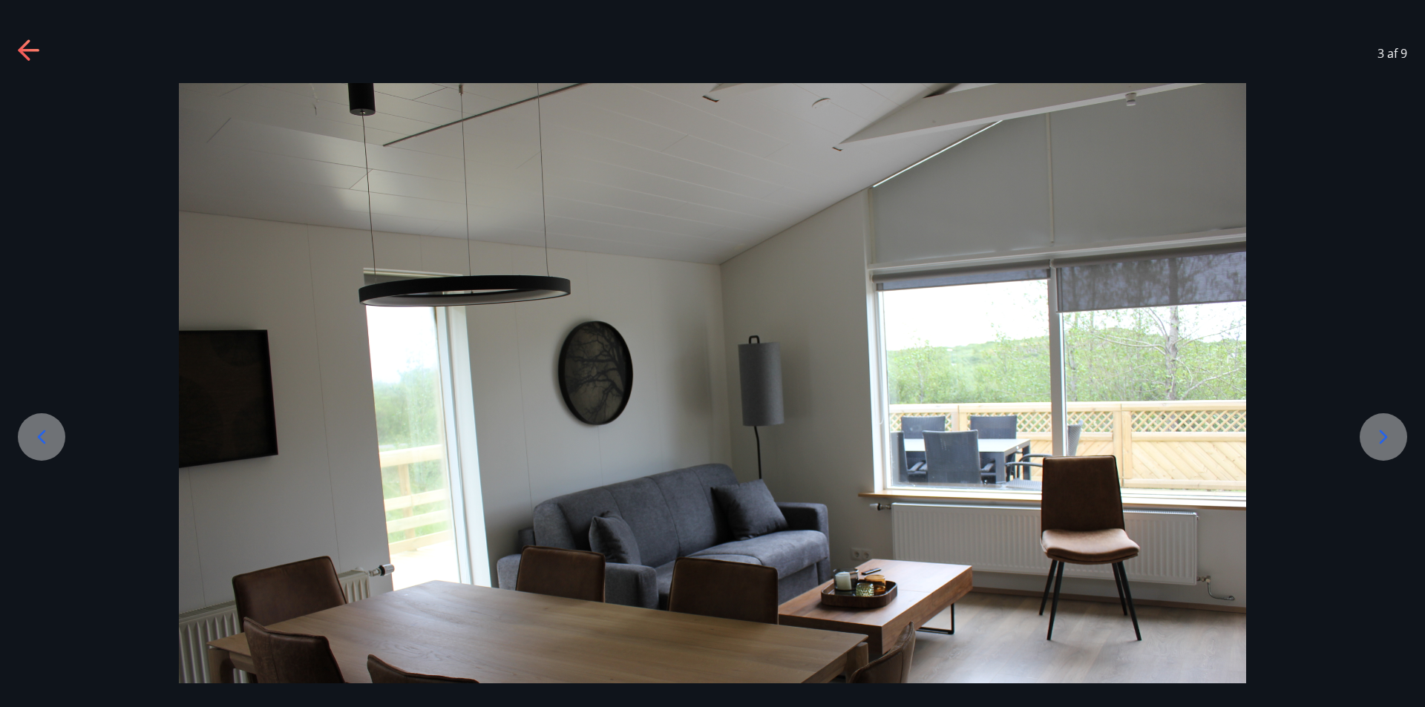
click at [1379, 427] on icon at bounding box center [1383, 437] width 24 height 24
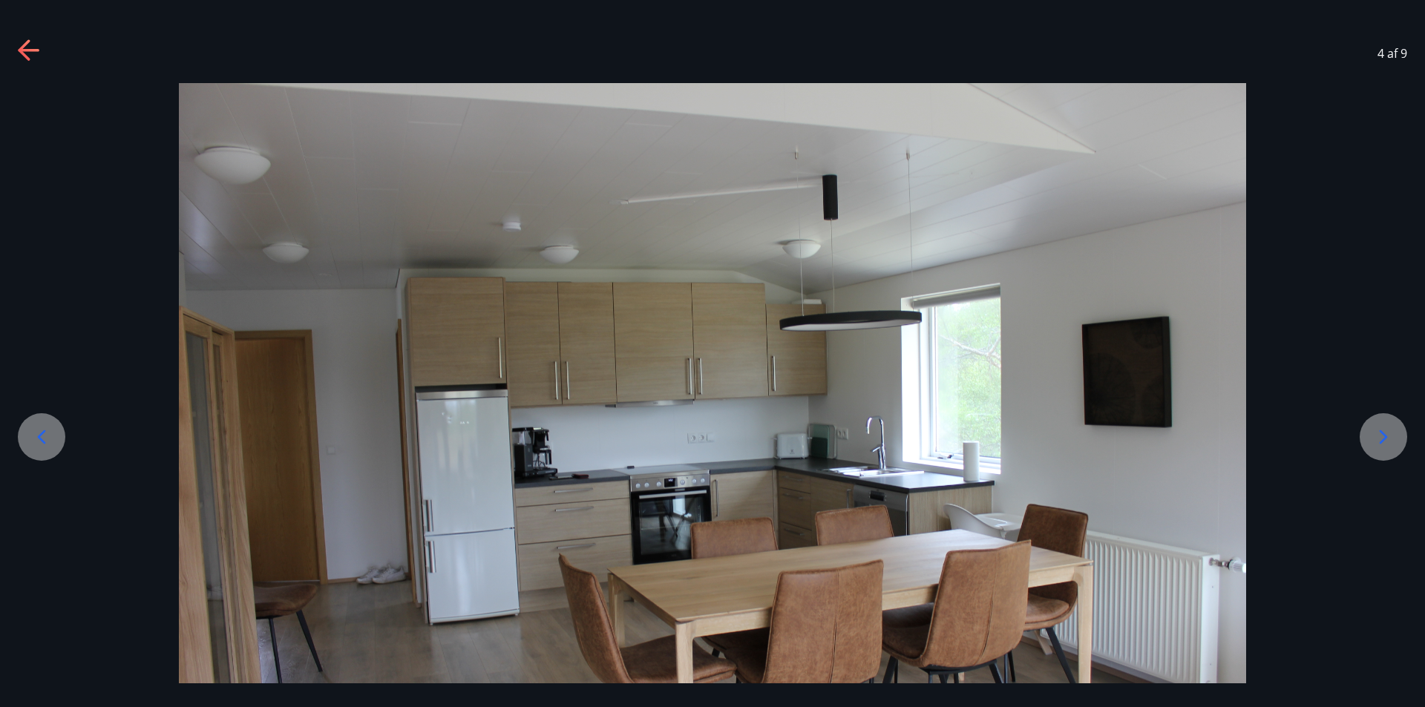
click at [1382, 428] on icon at bounding box center [1383, 437] width 24 height 24
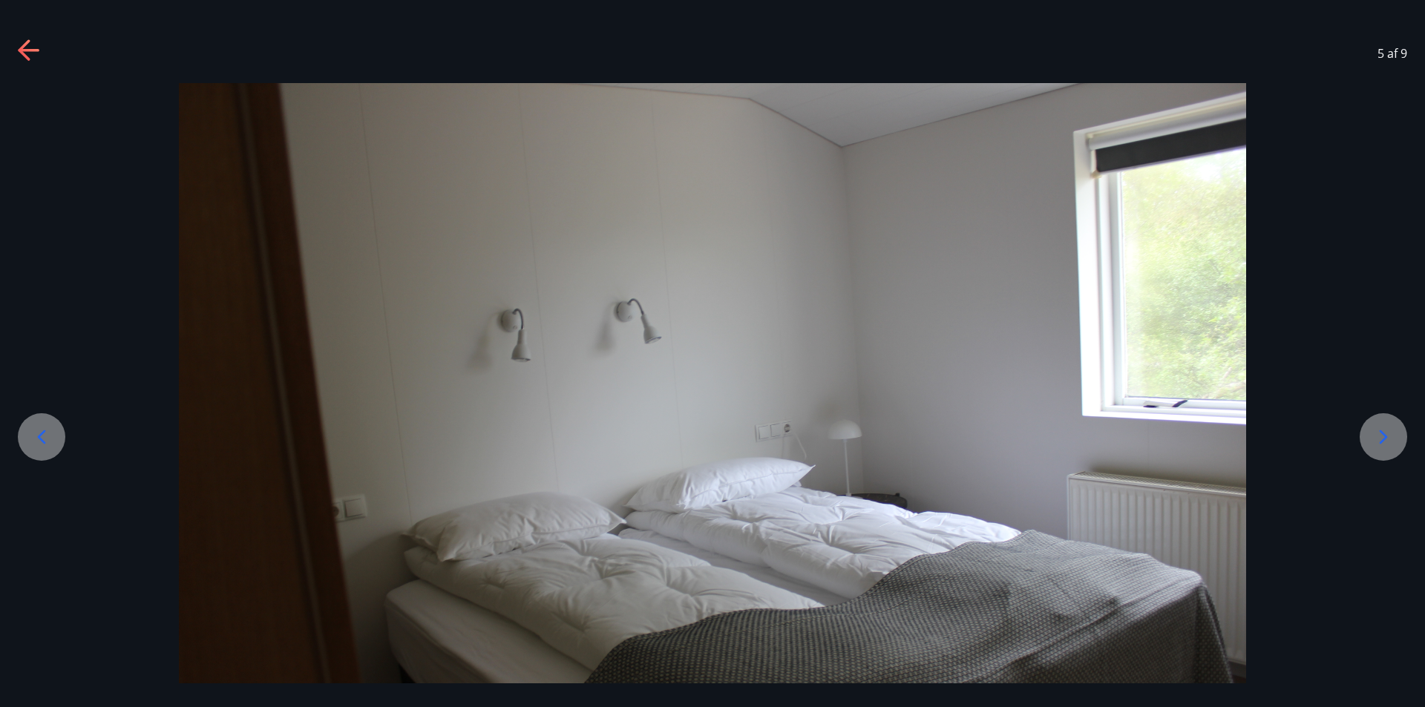
click at [1383, 428] on icon at bounding box center [1383, 437] width 24 height 24
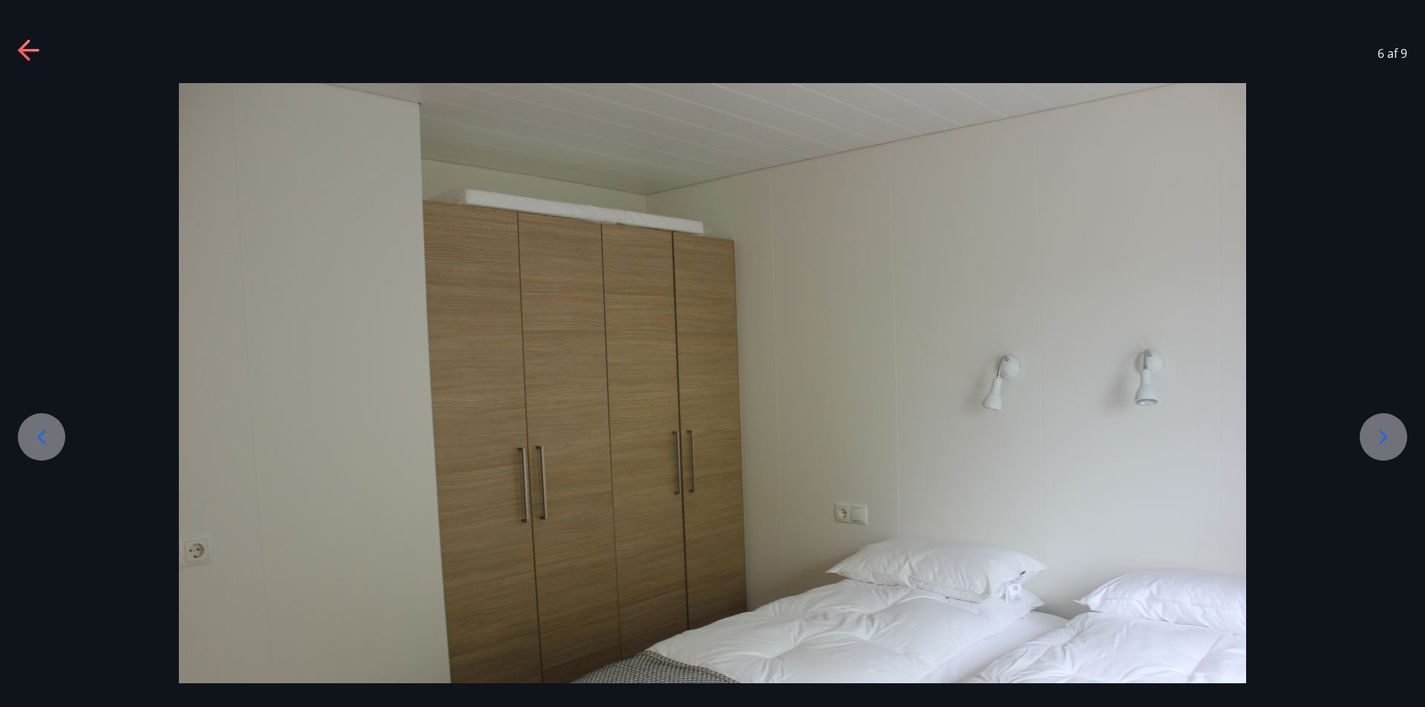
click at [1383, 428] on icon at bounding box center [1383, 437] width 24 height 24
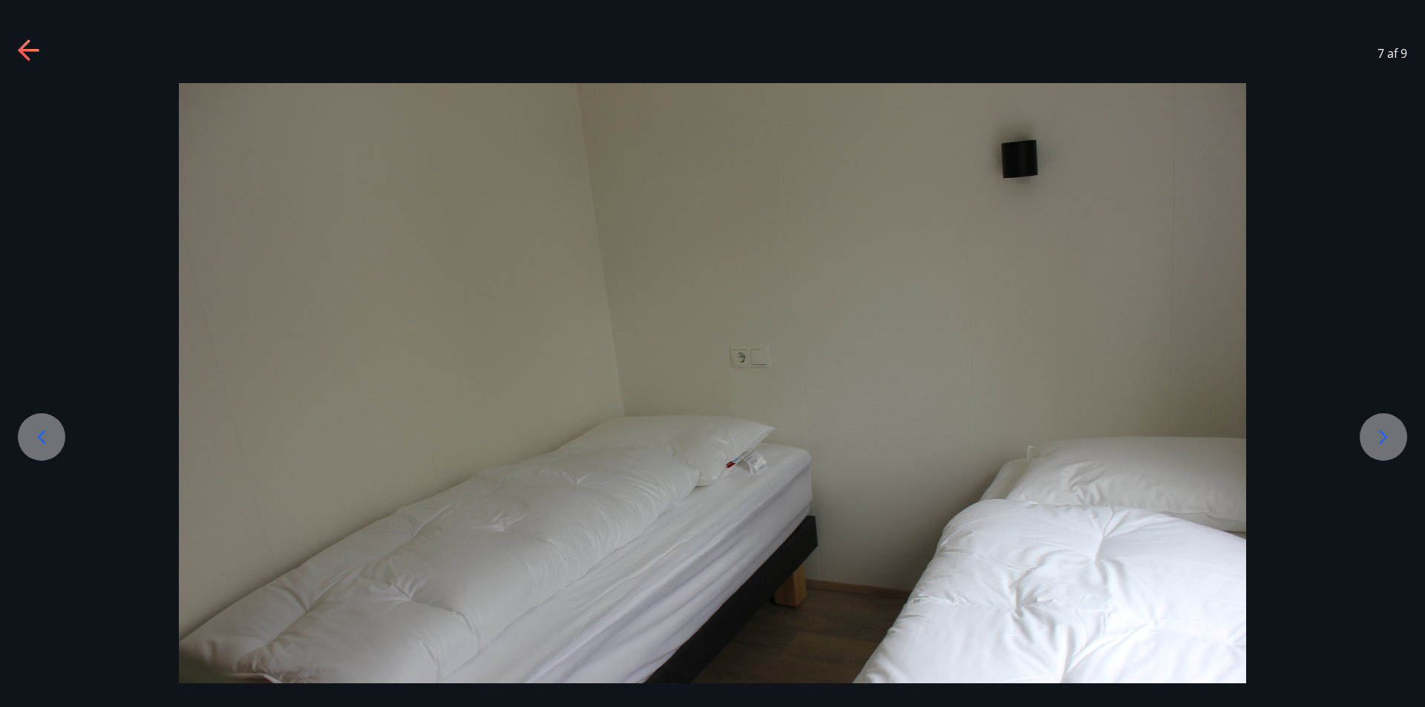
click at [1384, 428] on icon at bounding box center [1383, 437] width 24 height 24
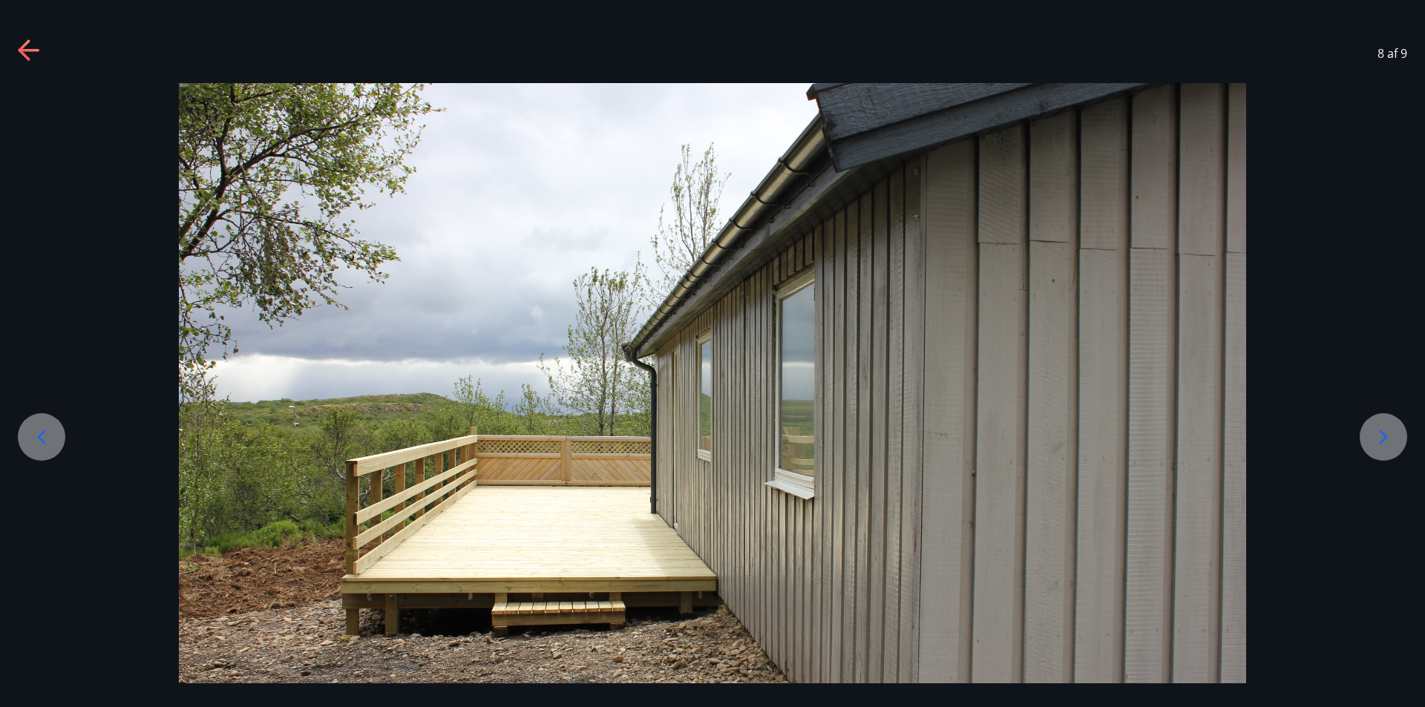
click at [1384, 428] on icon at bounding box center [1383, 437] width 24 height 24
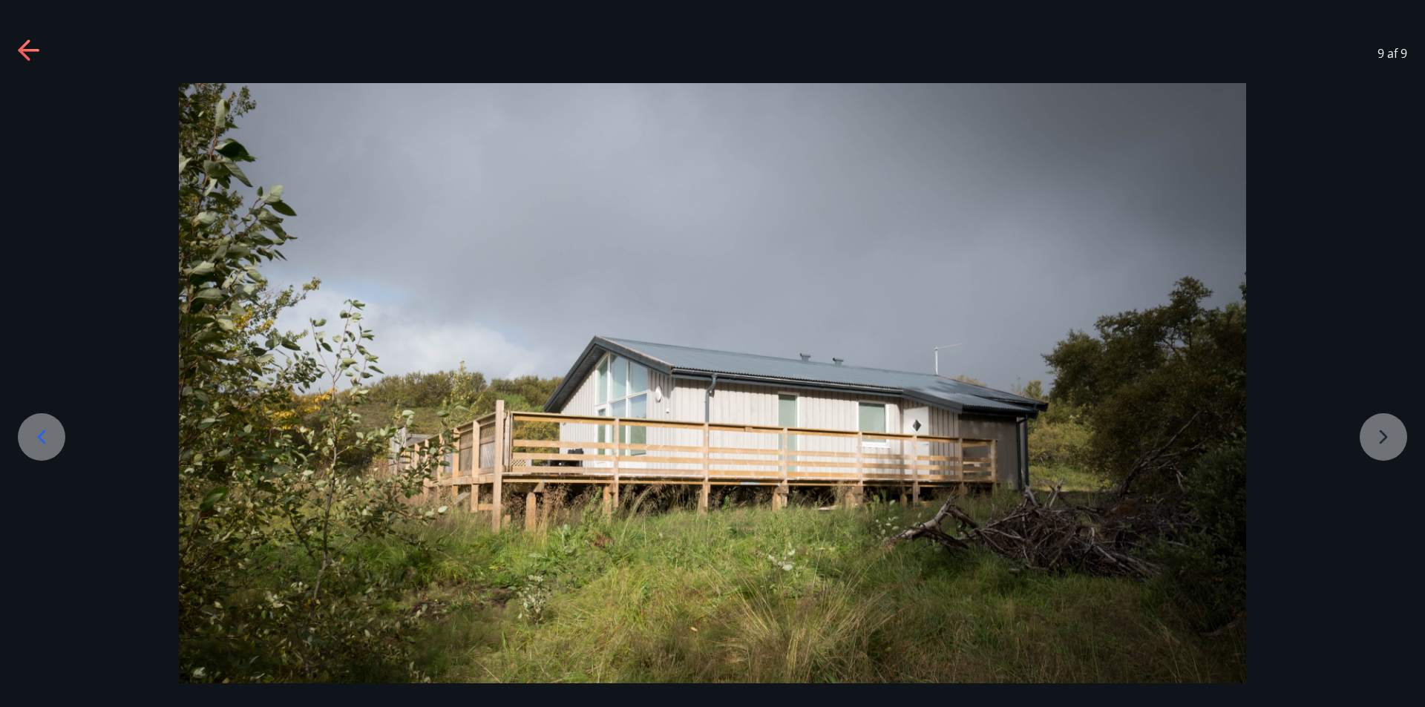
click at [1384, 428] on div at bounding box center [712, 439] width 1425 height 712
click at [29, 60] on icon at bounding box center [24, 49] width 12 height 21
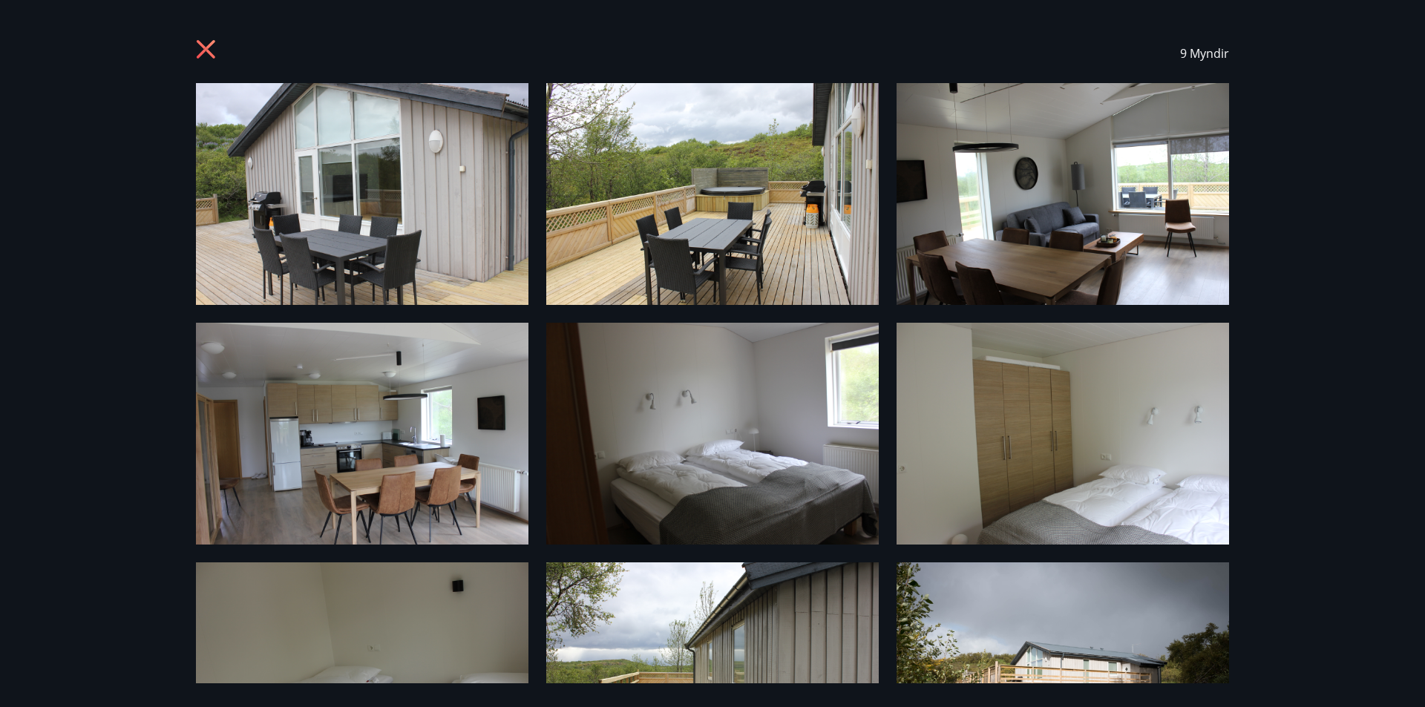
click at [203, 39] on icon at bounding box center [208, 51] width 24 height 24
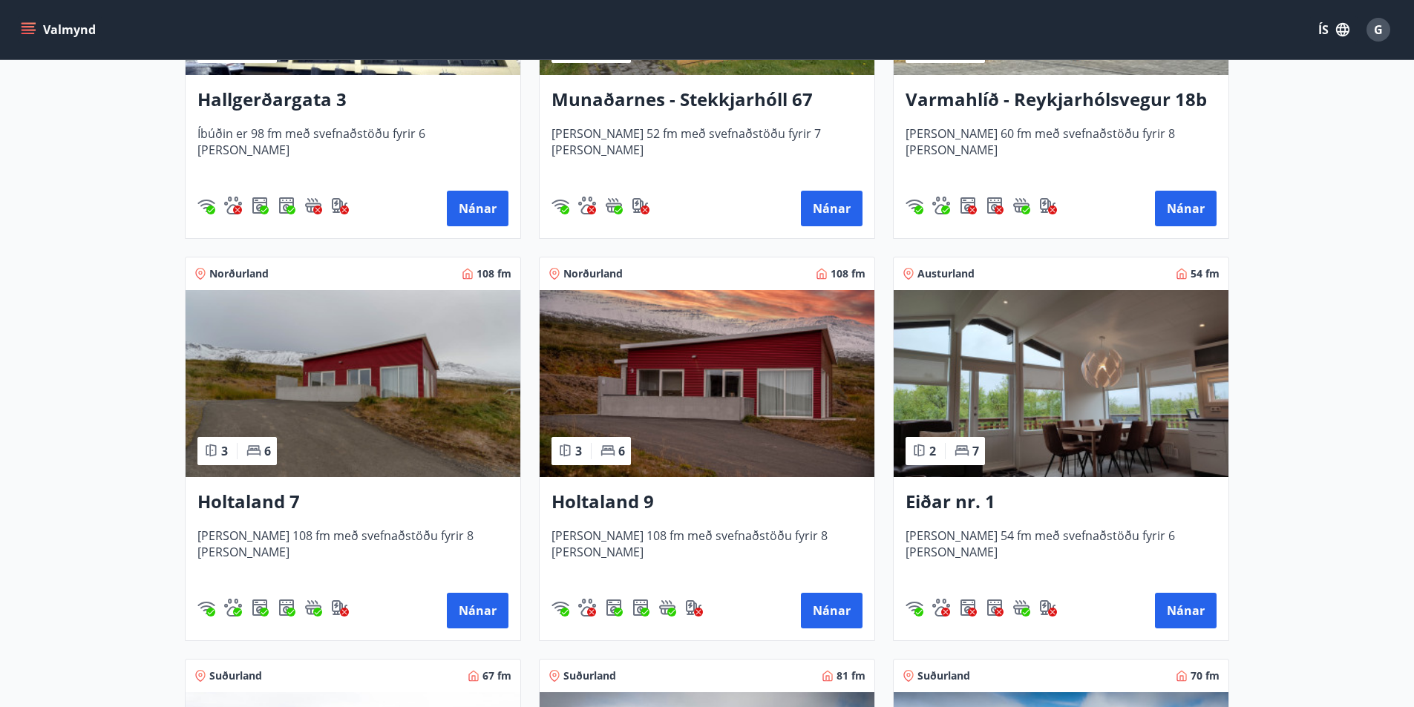
scroll to position [1855, 0]
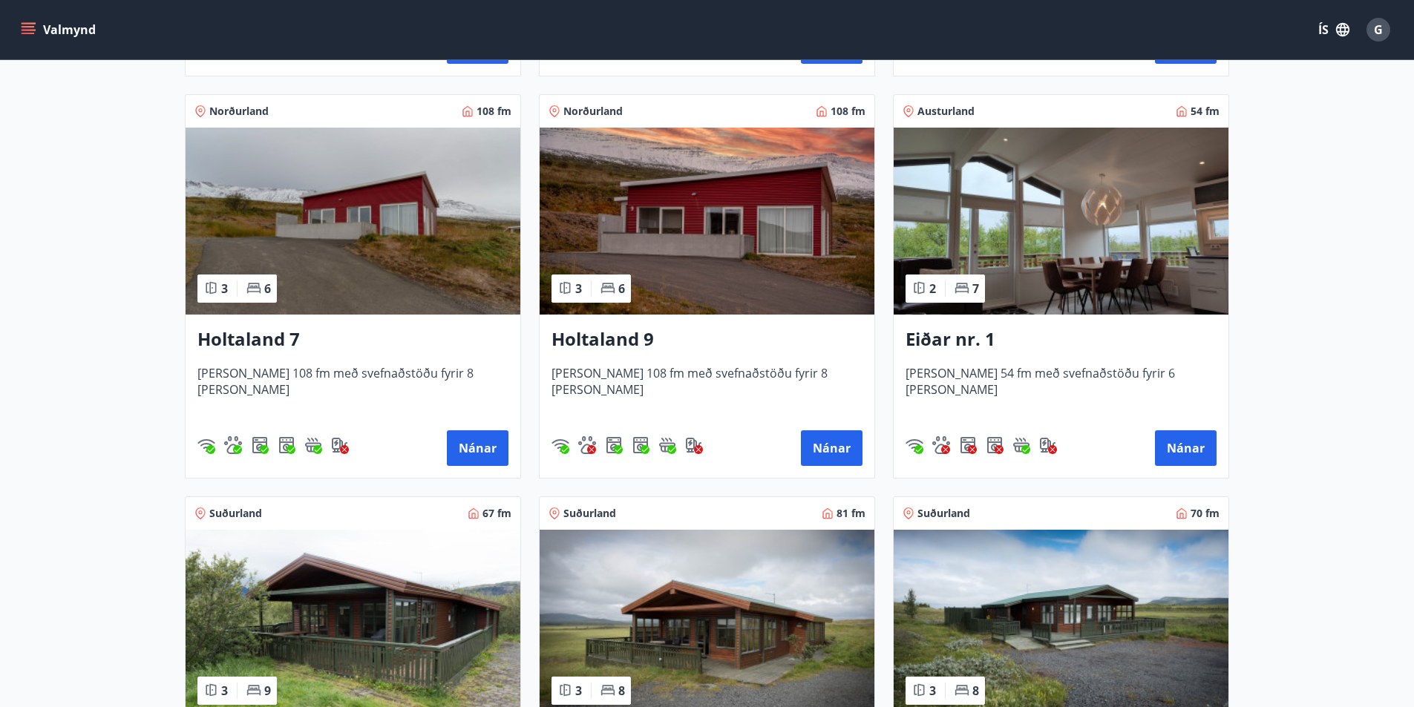
click at [367, 219] on img at bounding box center [353, 221] width 335 height 187
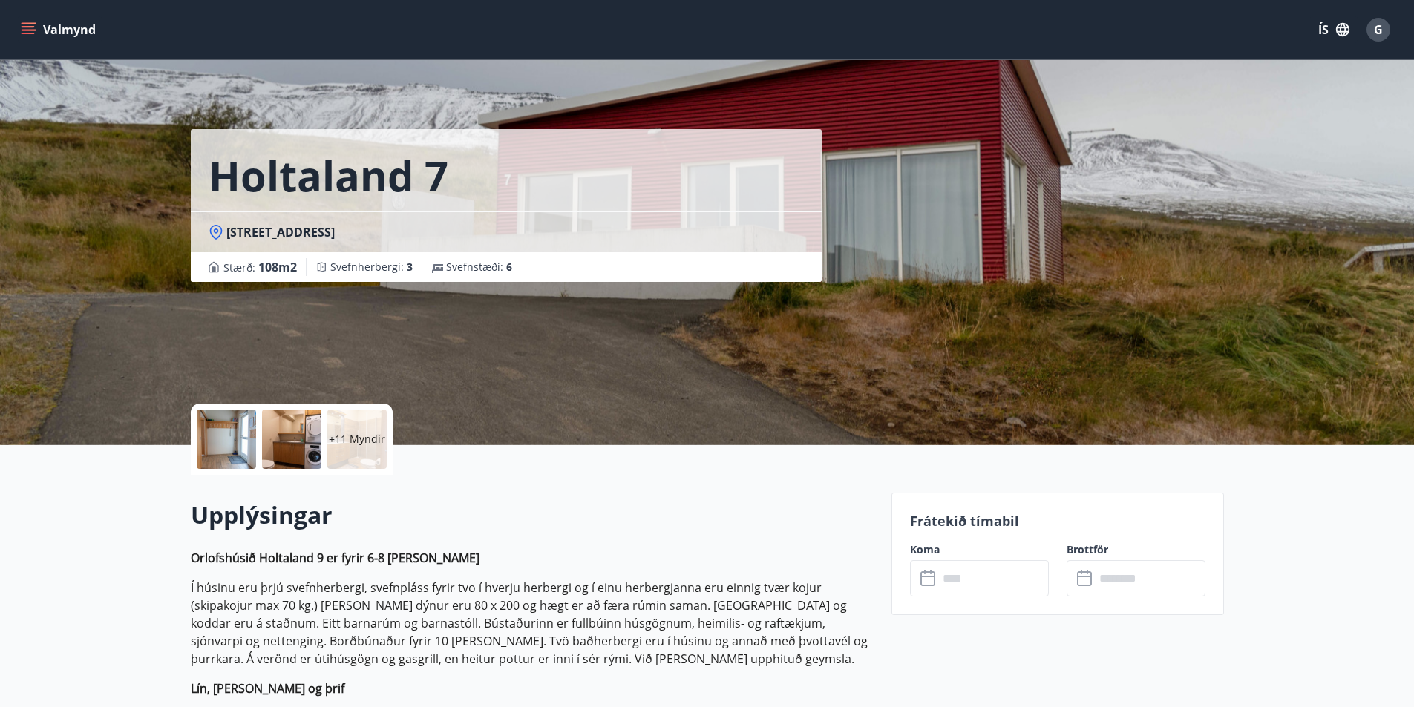
click at [225, 428] on div at bounding box center [226, 439] width 59 height 59
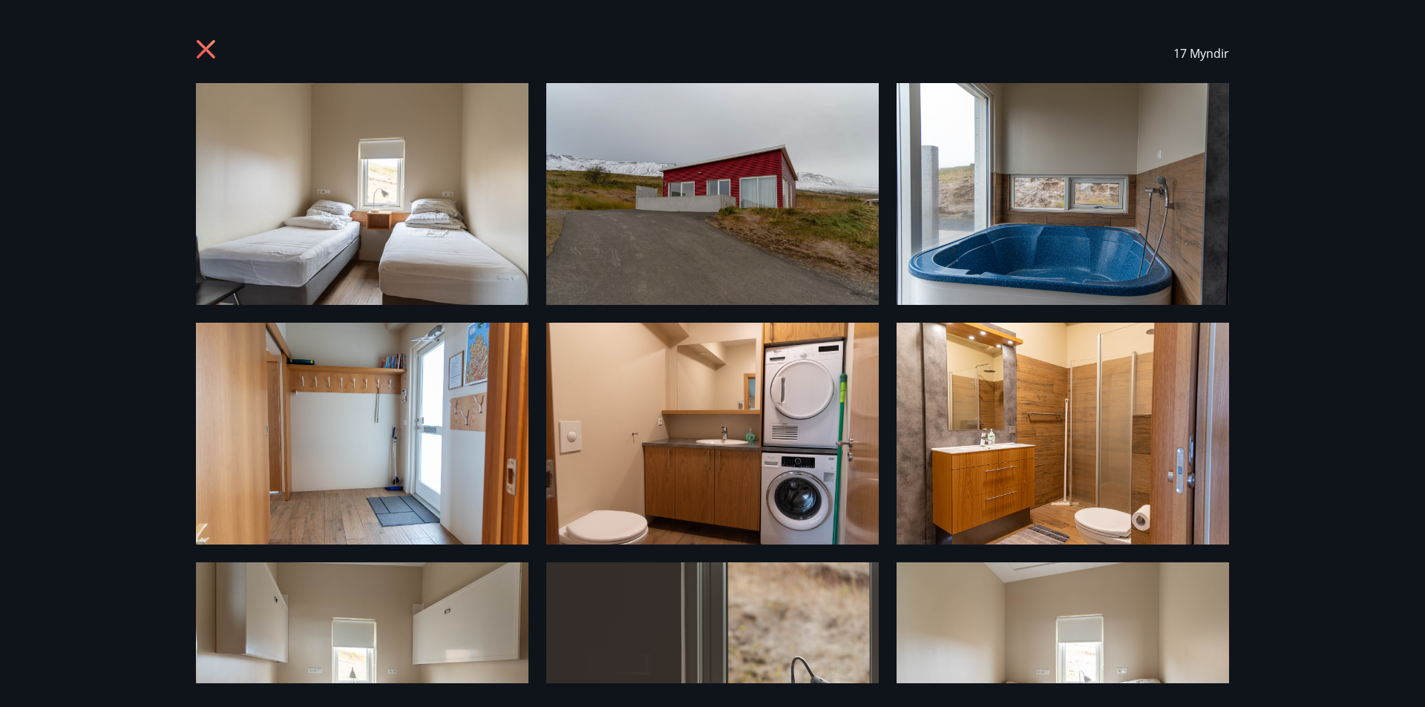
click at [363, 201] on img at bounding box center [362, 194] width 332 height 222
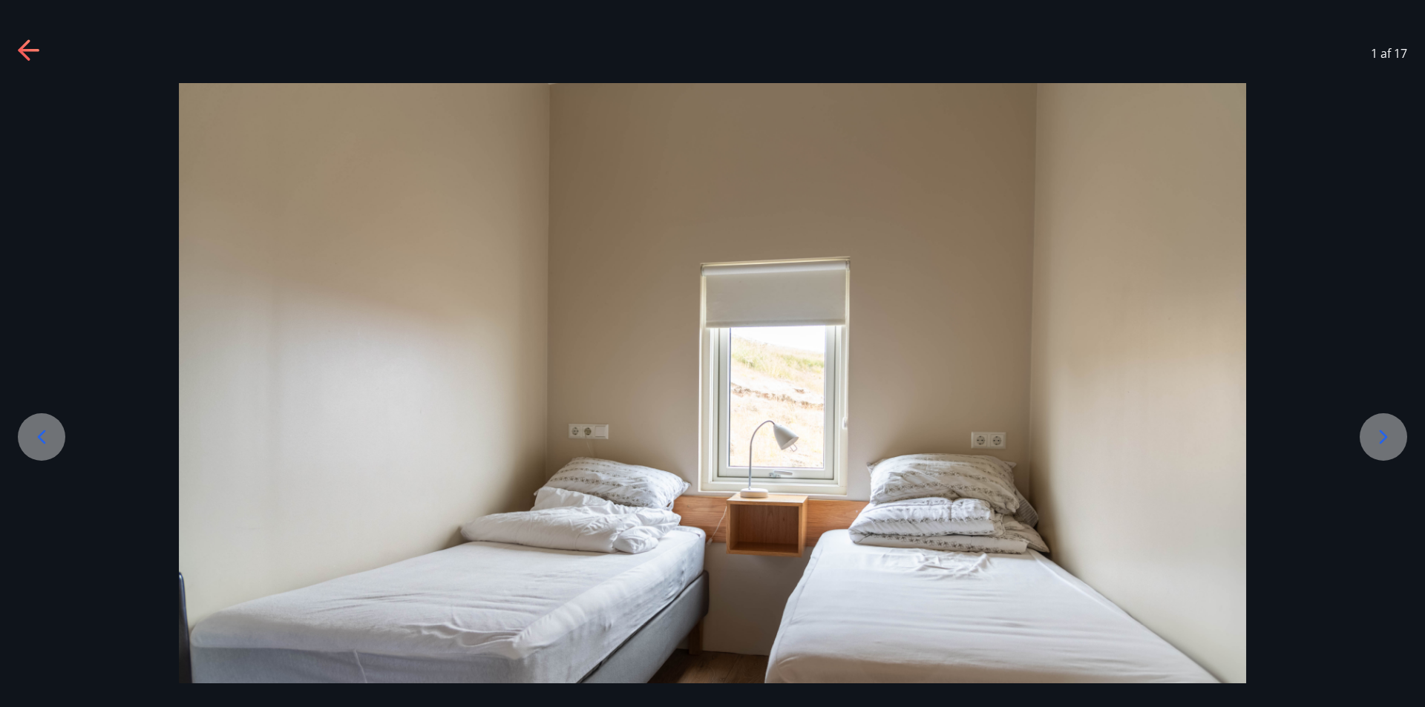
click at [1381, 433] on icon at bounding box center [1383, 437] width 24 height 24
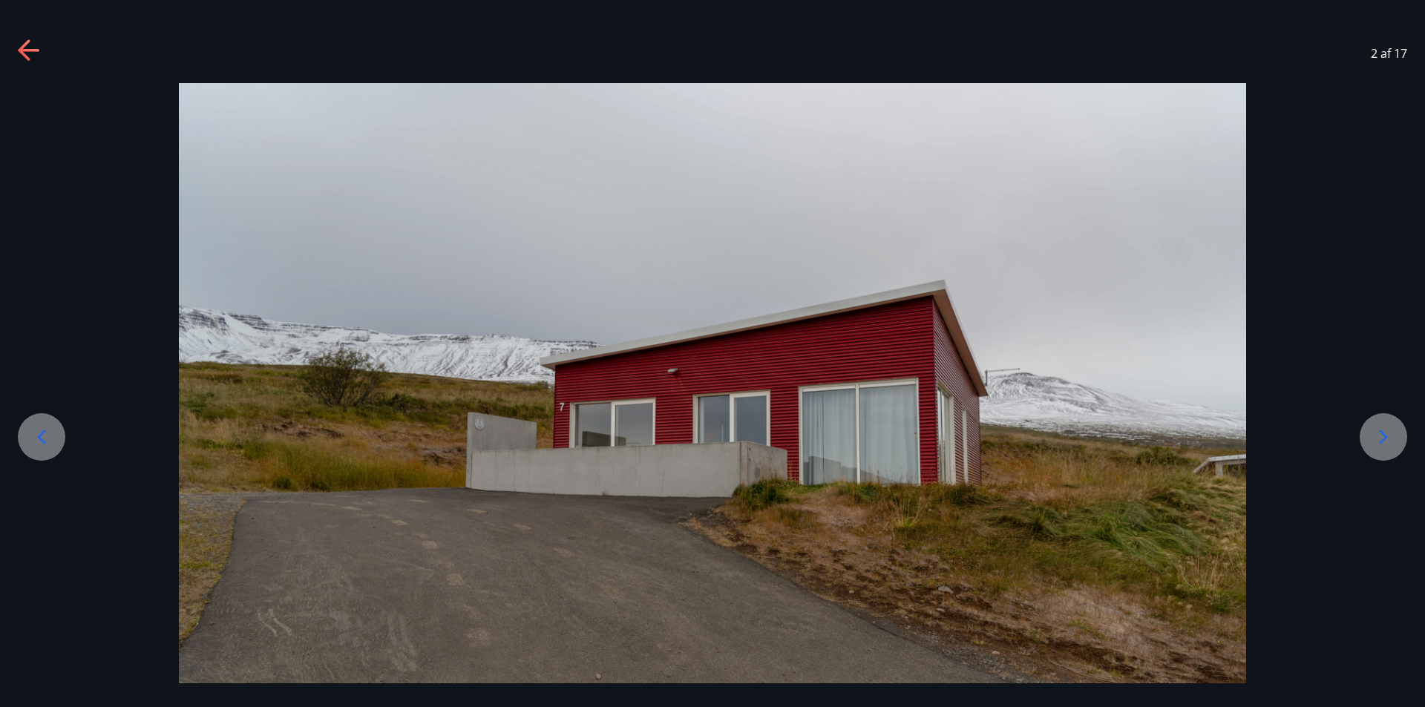
click at [1381, 433] on icon at bounding box center [1383, 437] width 24 height 24
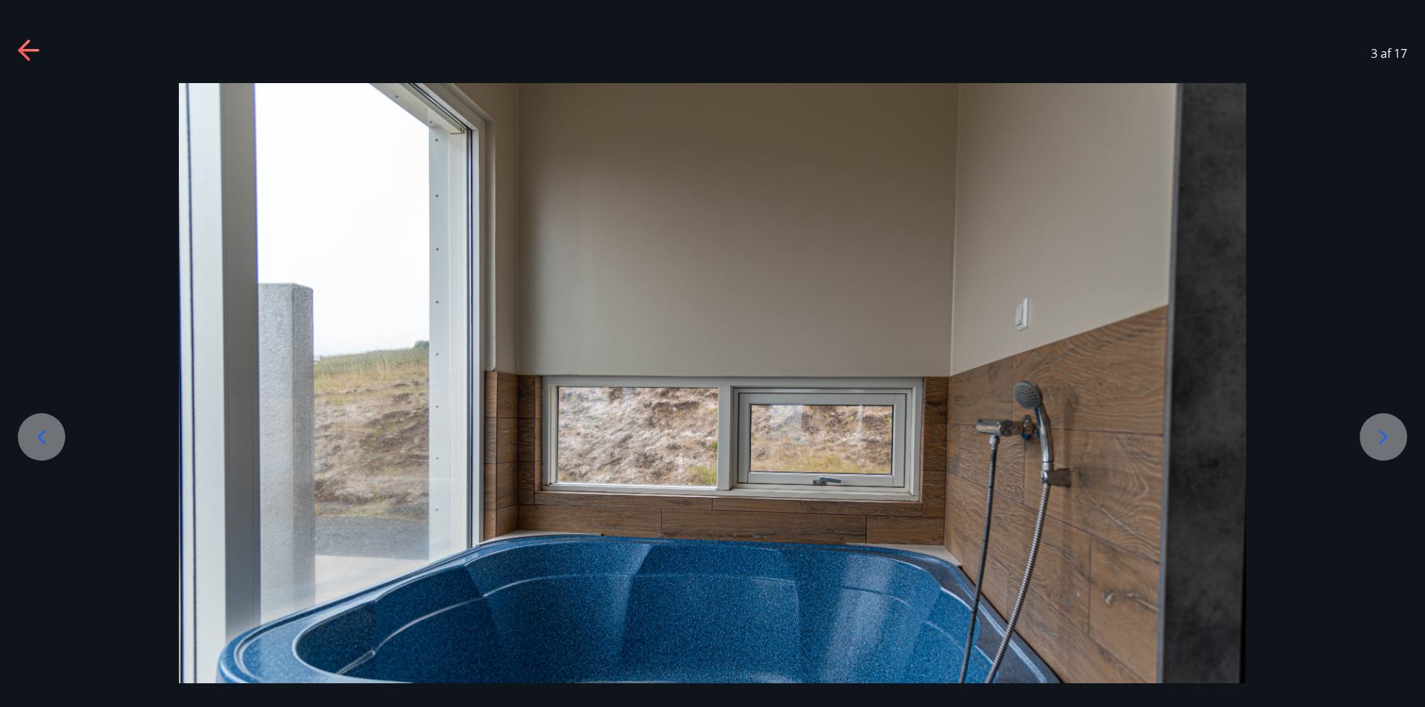
click at [1381, 433] on icon at bounding box center [1383, 437] width 24 height 24
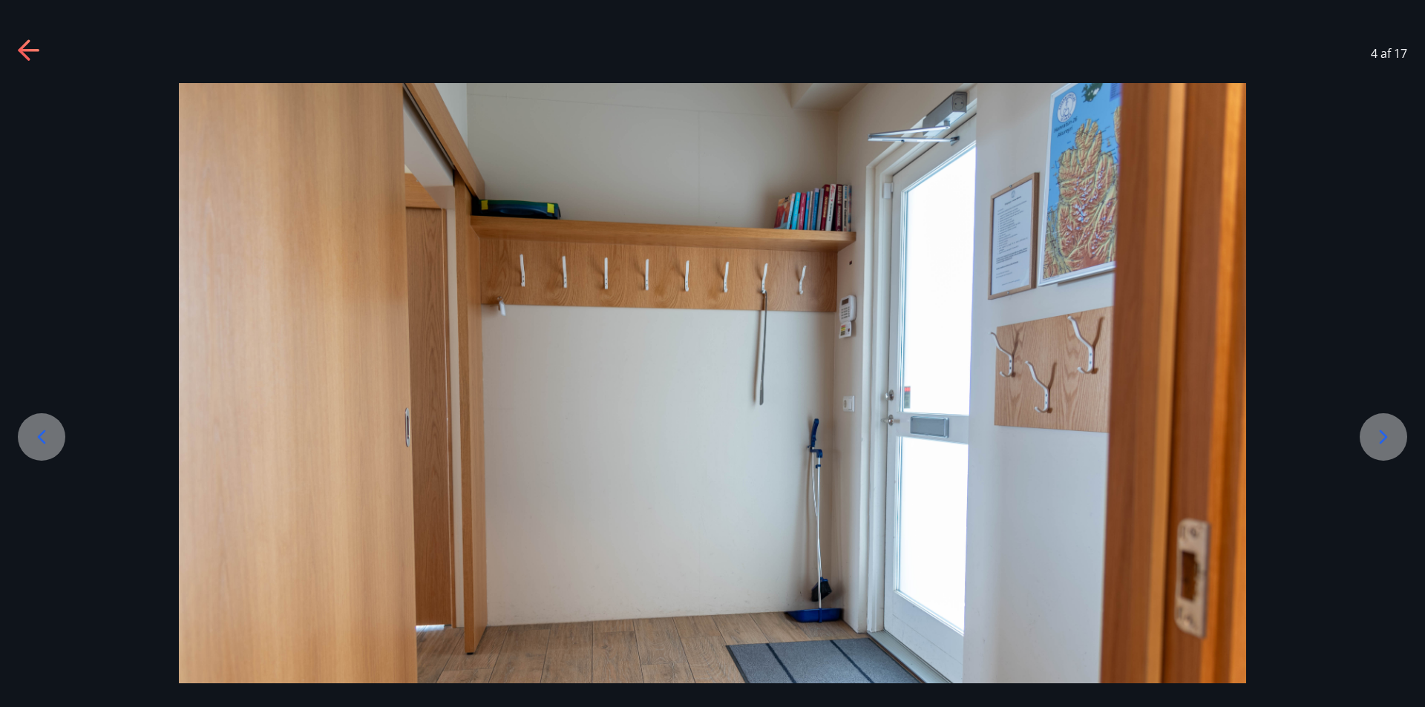
click at [1381, 433] on icon at bounding box center [1383, 437] width 24 height 24
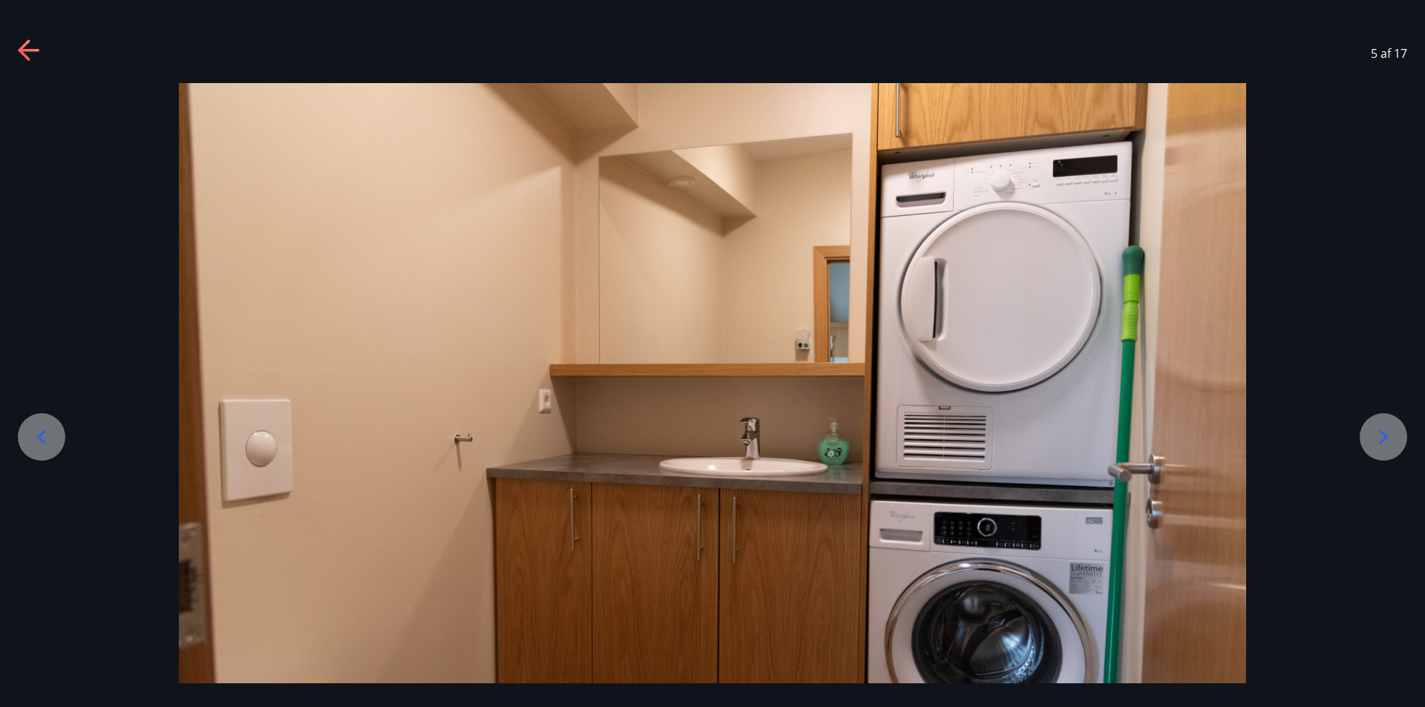
click at [1381, 433] on icon at bounding box center [1383, 437] width 24 height 24
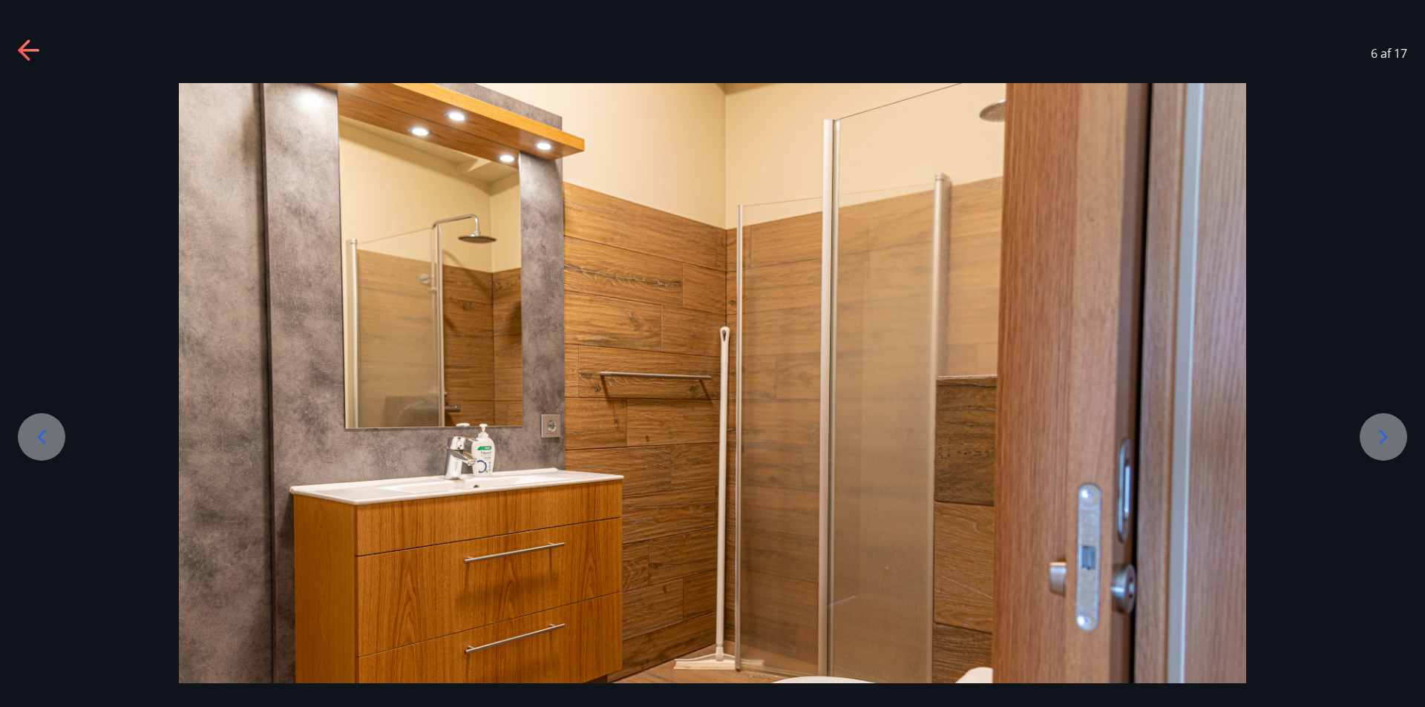
click at [1381, 433] on icon at bounding box center [1383, 437] width 24 height 24
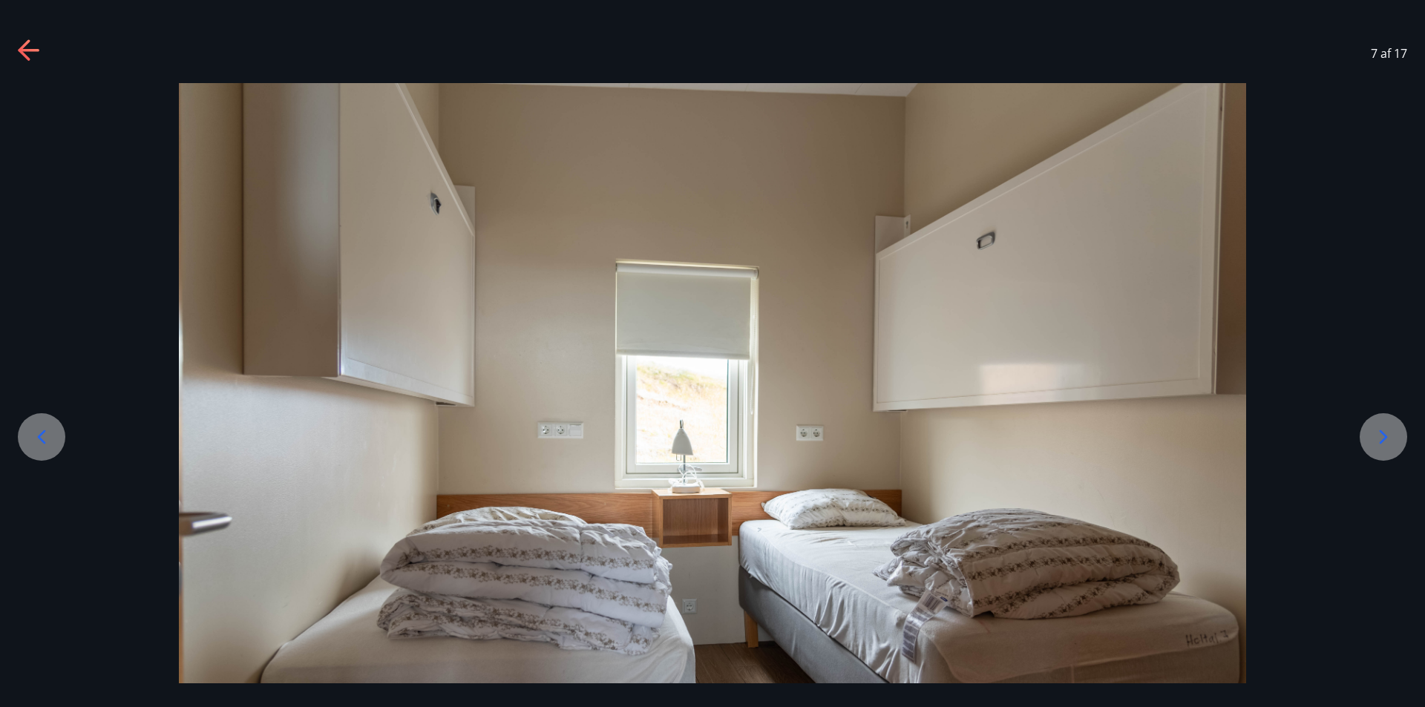
click at [1381, 433] on icon at bounding box center [1383, 437] width 24 height 24
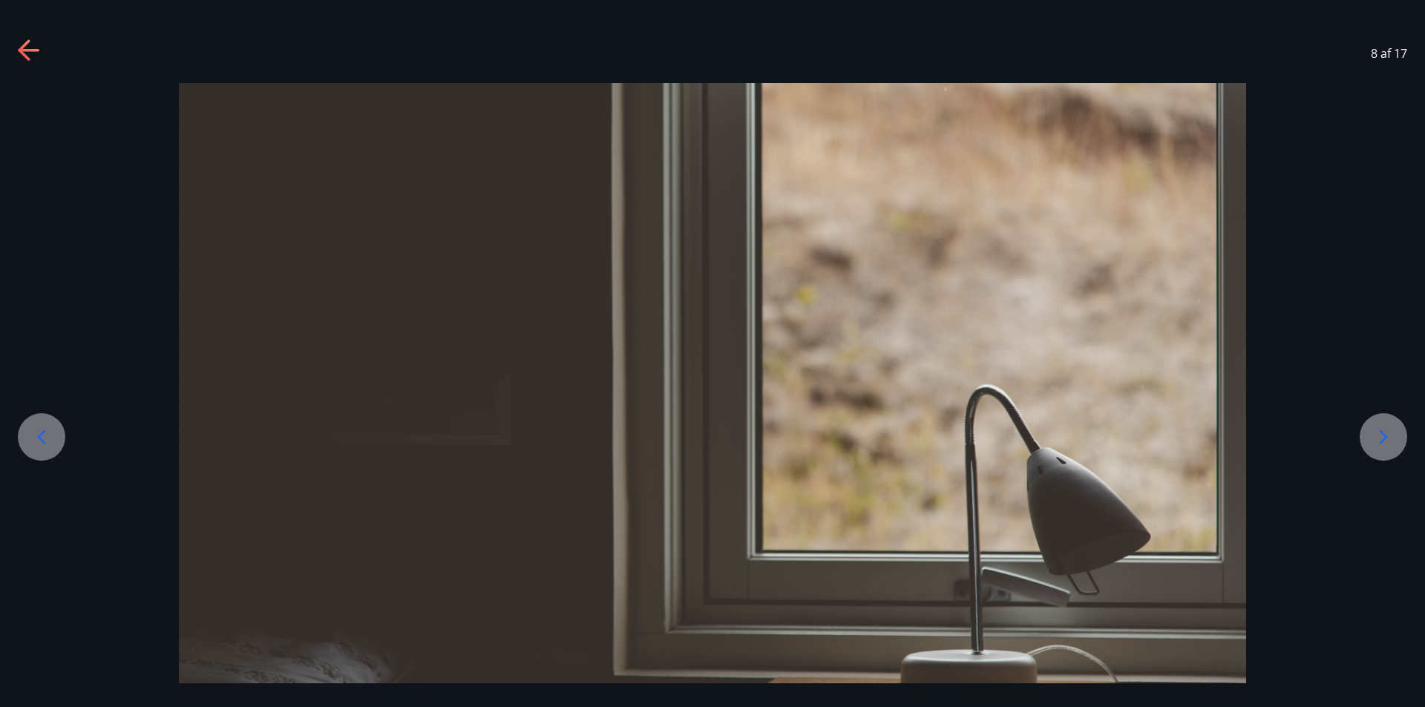
click at [1381, 433] on icon at bounding box center [1383, 437] width 24 height 24
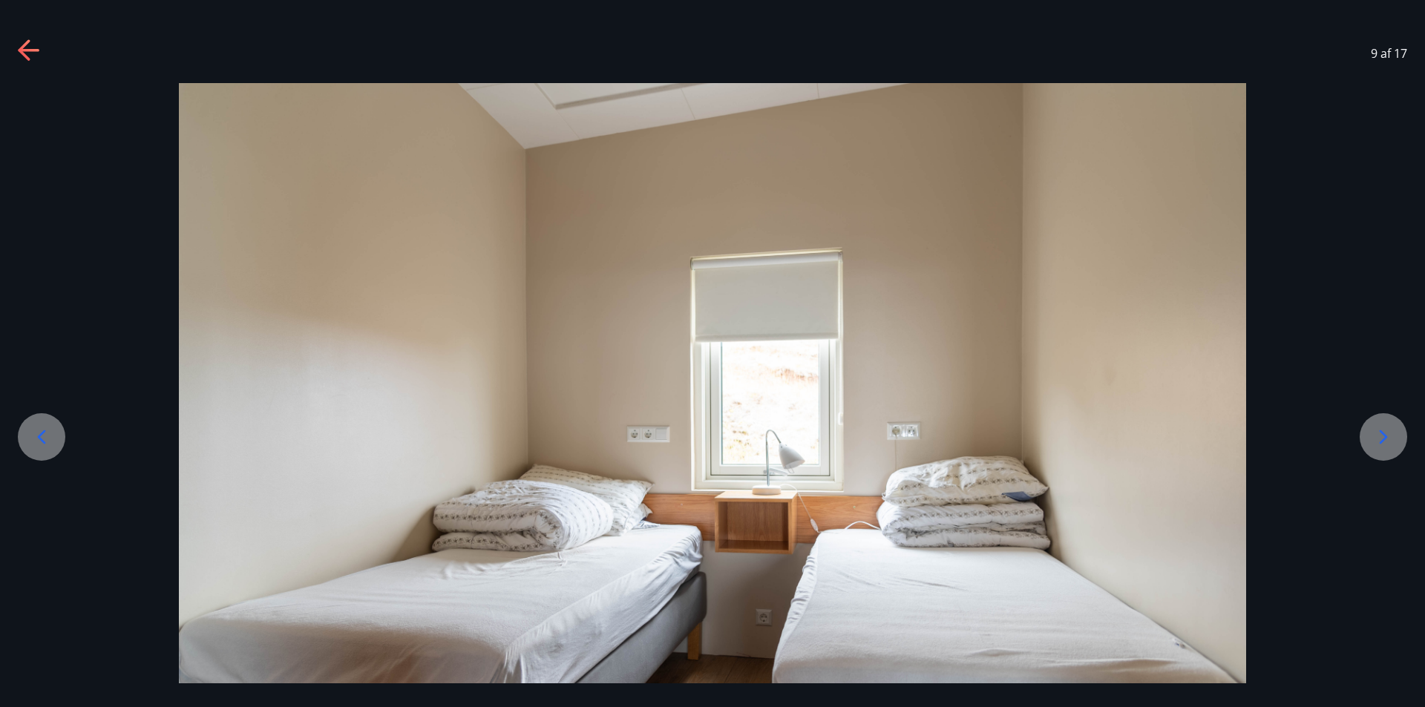
click at [1381, 433] on icon at bounding box center [1383, 437] width 24 height 24
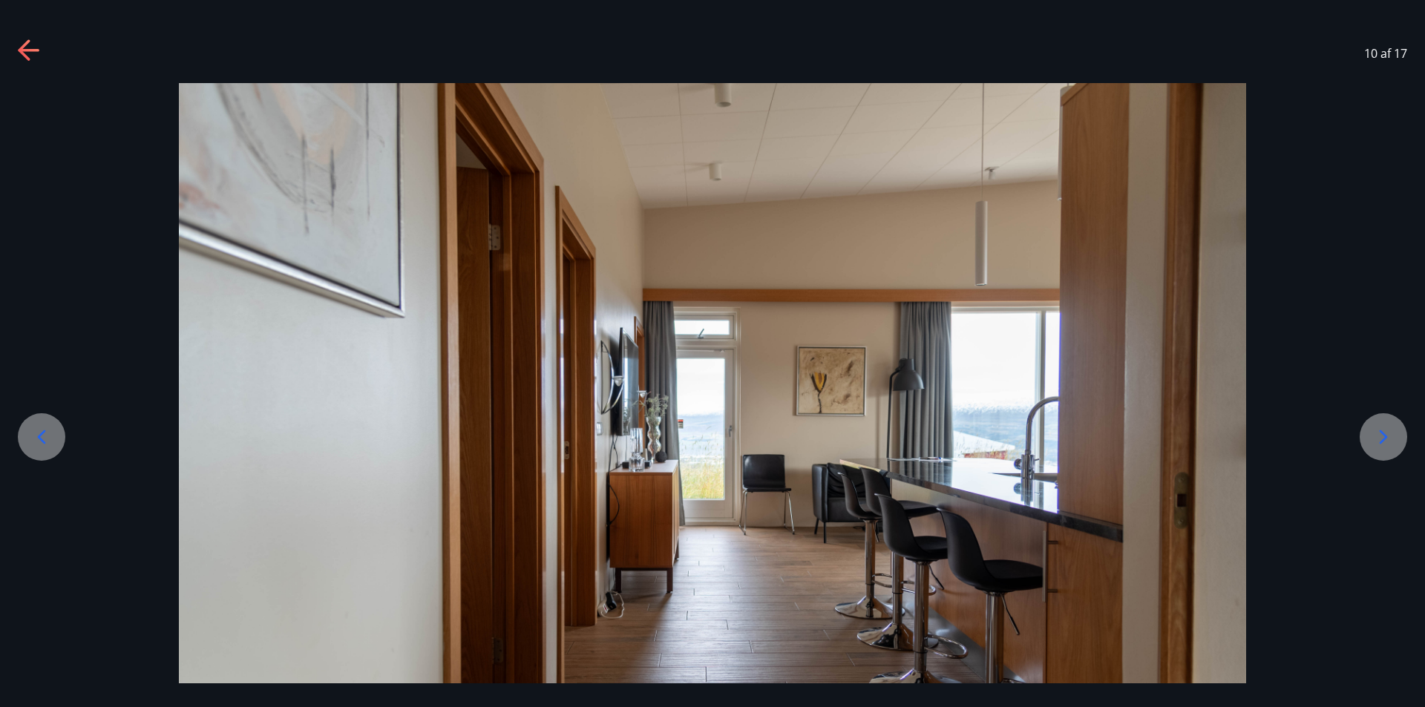
click at [1381, 433] on icon at bounding box center [1383, 437] width 24 height 24
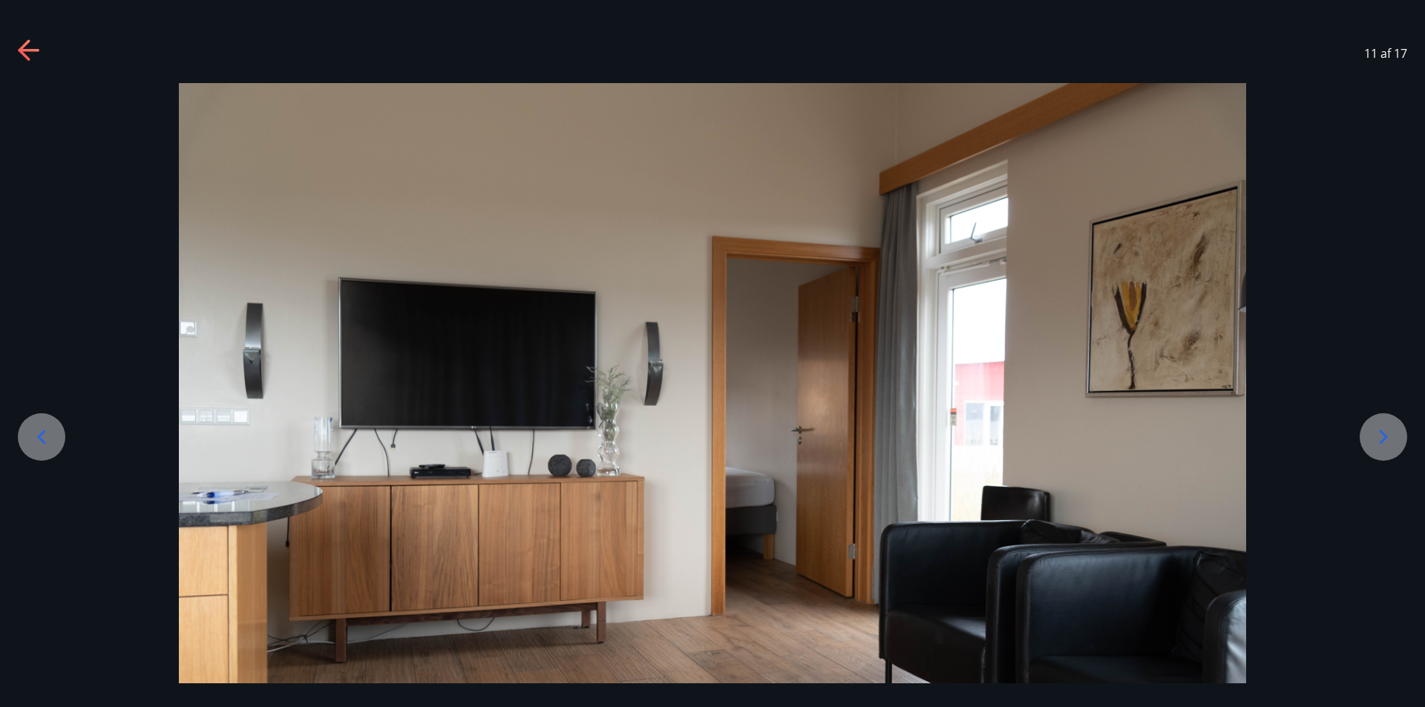
click at [1381, 433] on icon at bounding box center [1383, 437] width 24 height 24
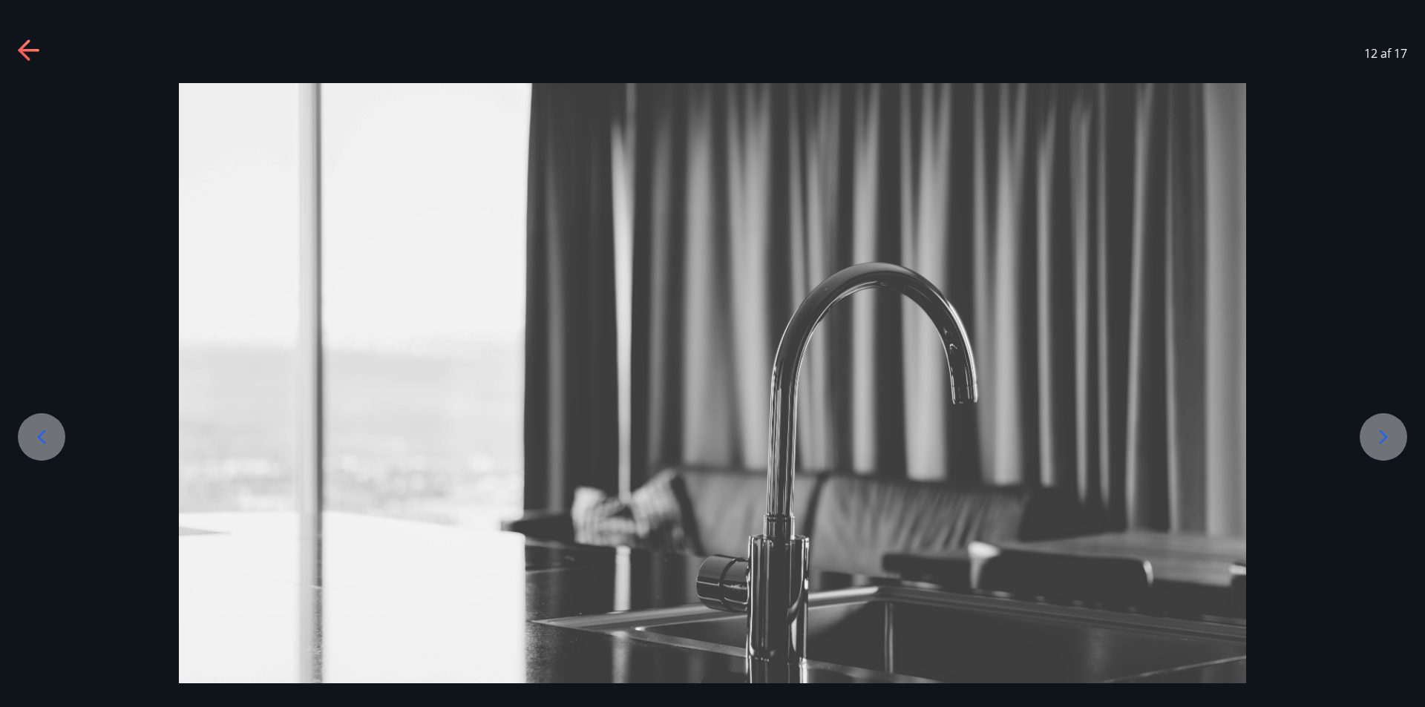
click at [1381, 433] on icon at bounding box center [1383, 437] width 24 height 24
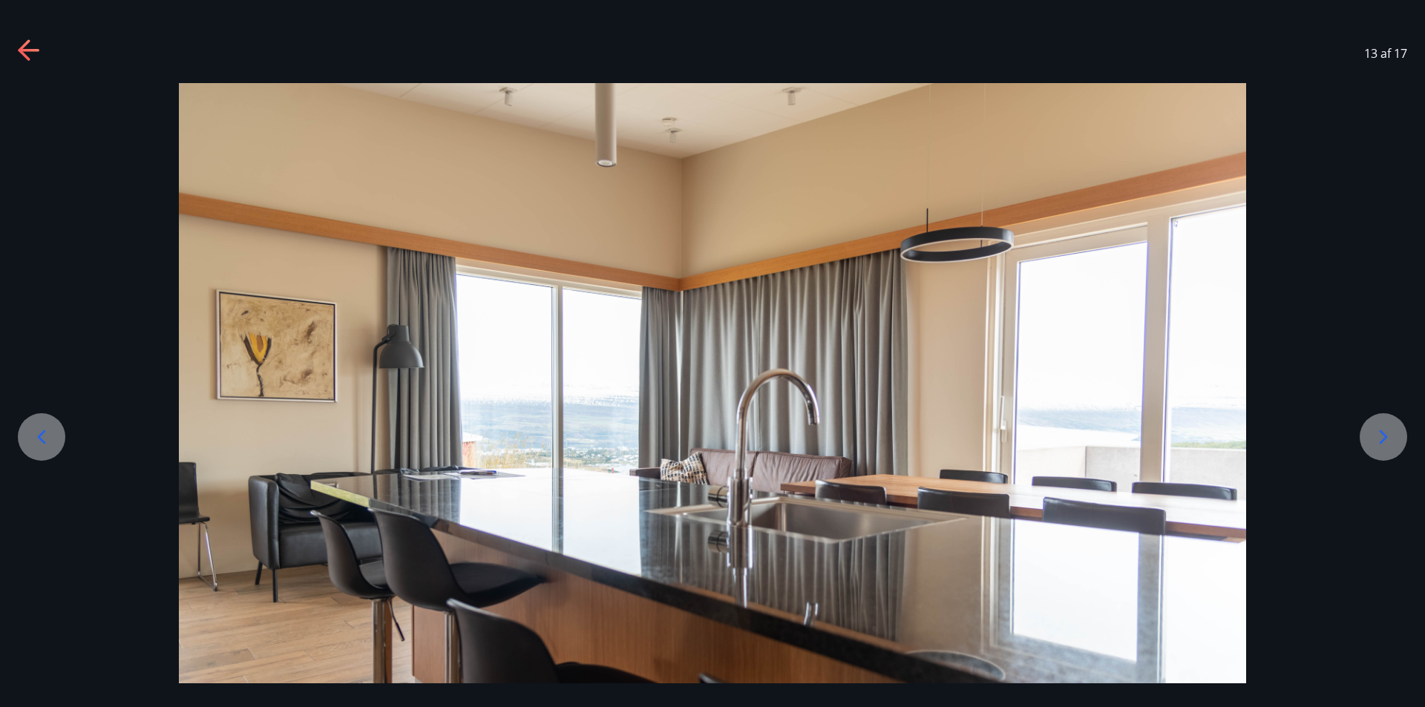
click at [1383, 435] on icon at bounding box center [1384, 437] width 8 height 14
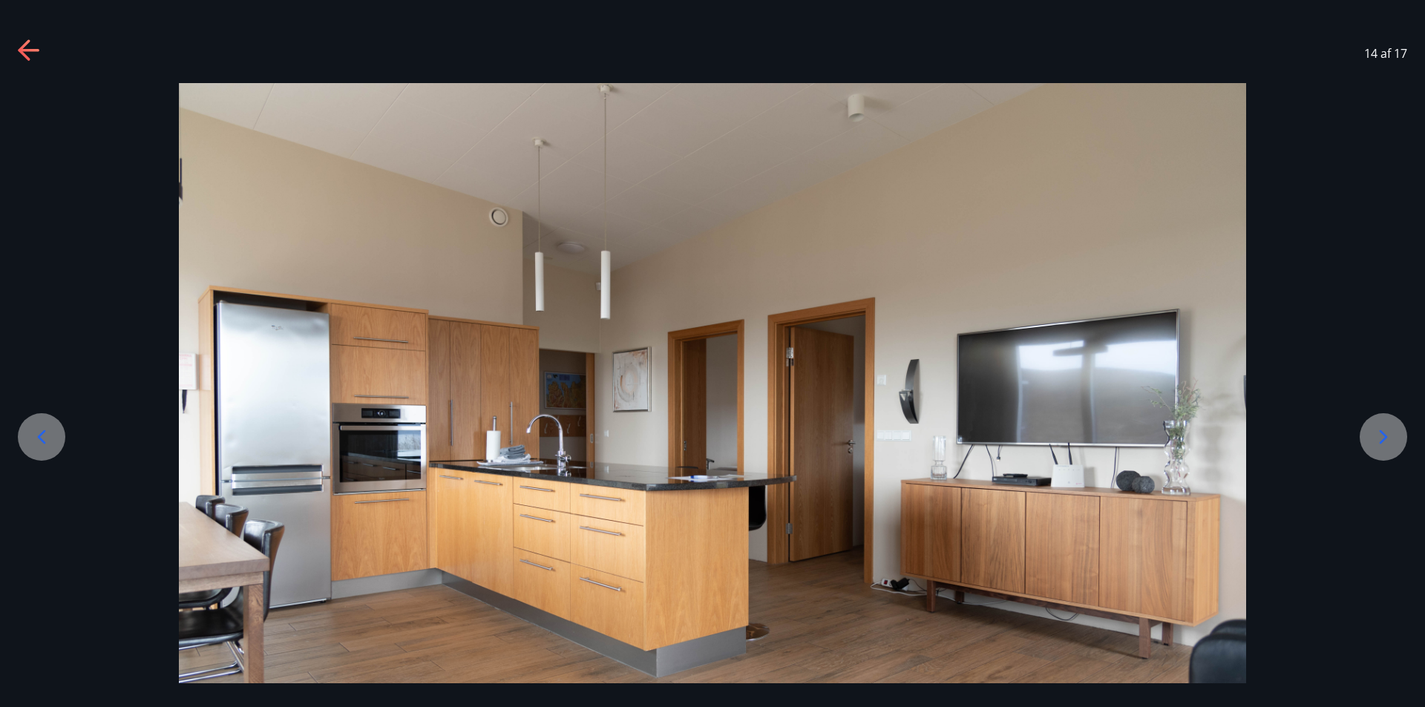
click at [1383, 435] on icon at bounding box center [1384, 437] width 8 height 14
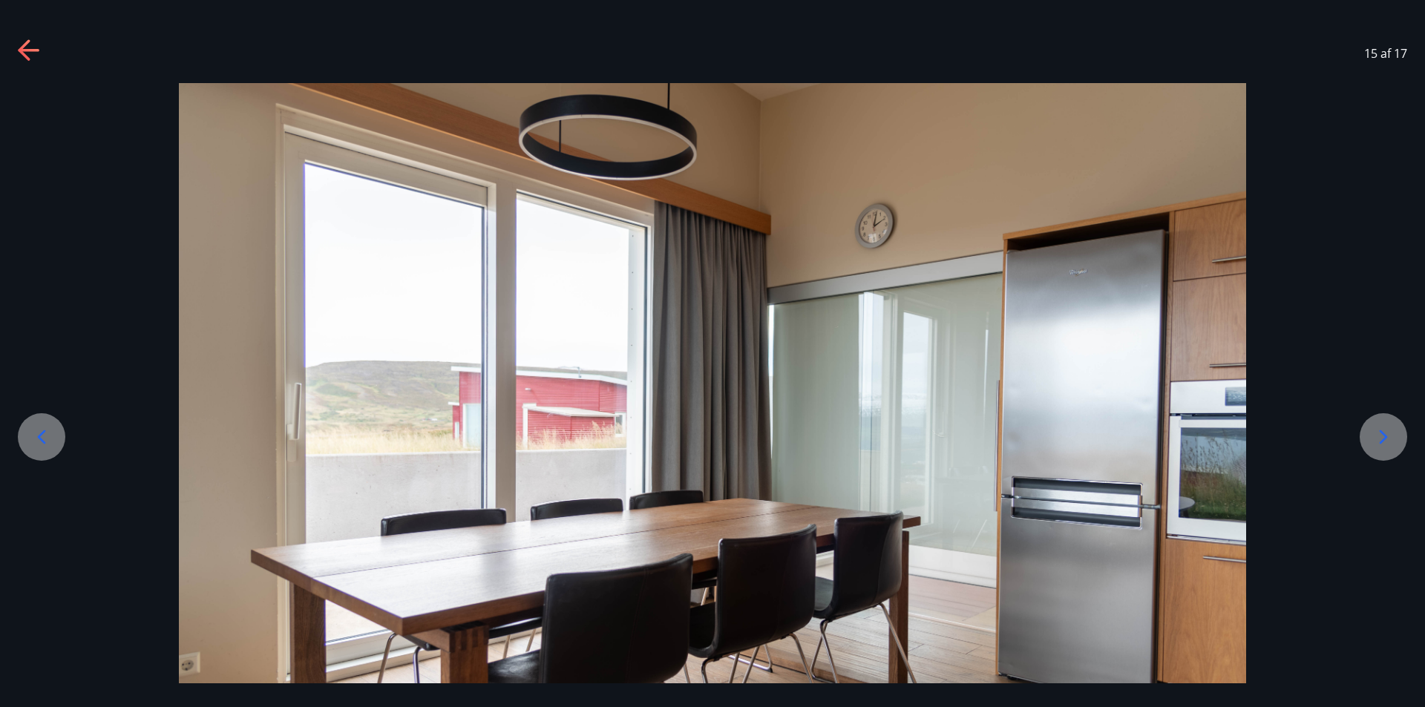
click at [1383, 435] on icon at bounding box center [1384, 437] width 8 height 14
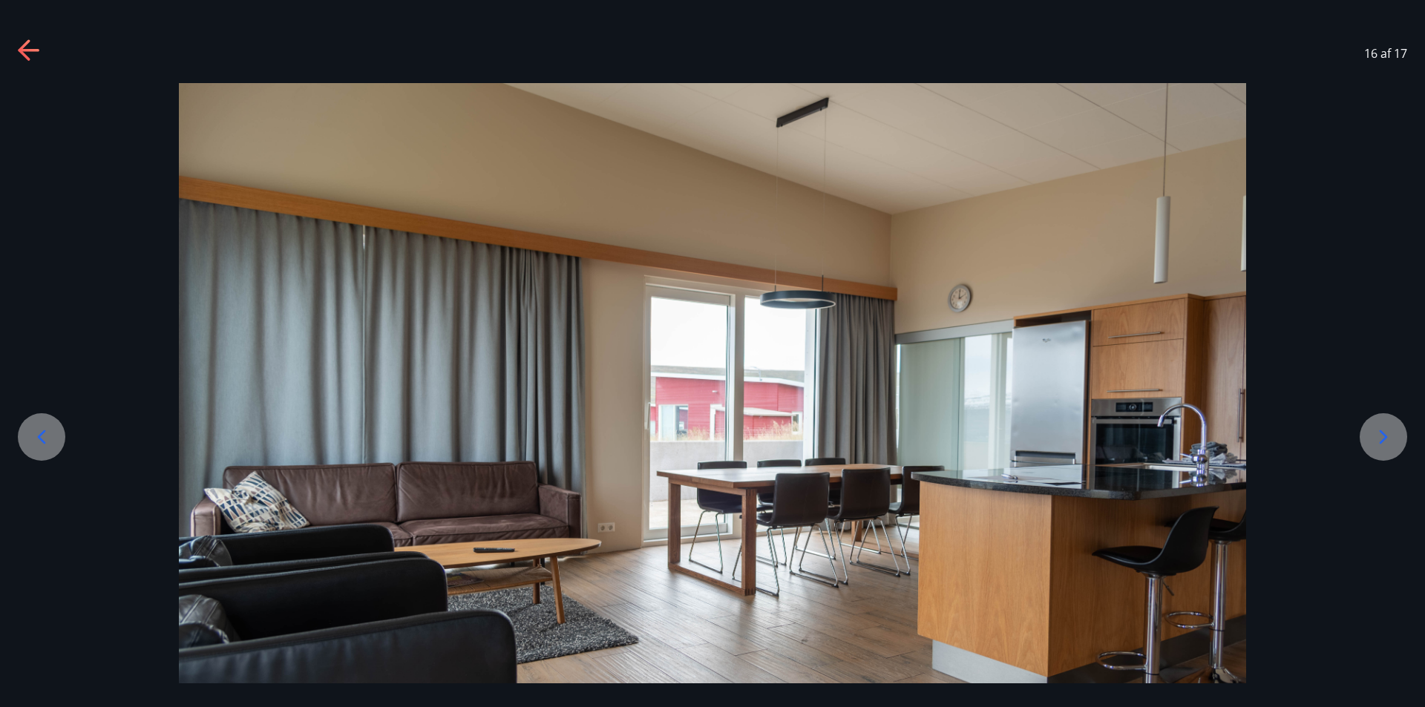
click at [1383, 435] on icon at bounding box center [1384, 437] width 8 height 14
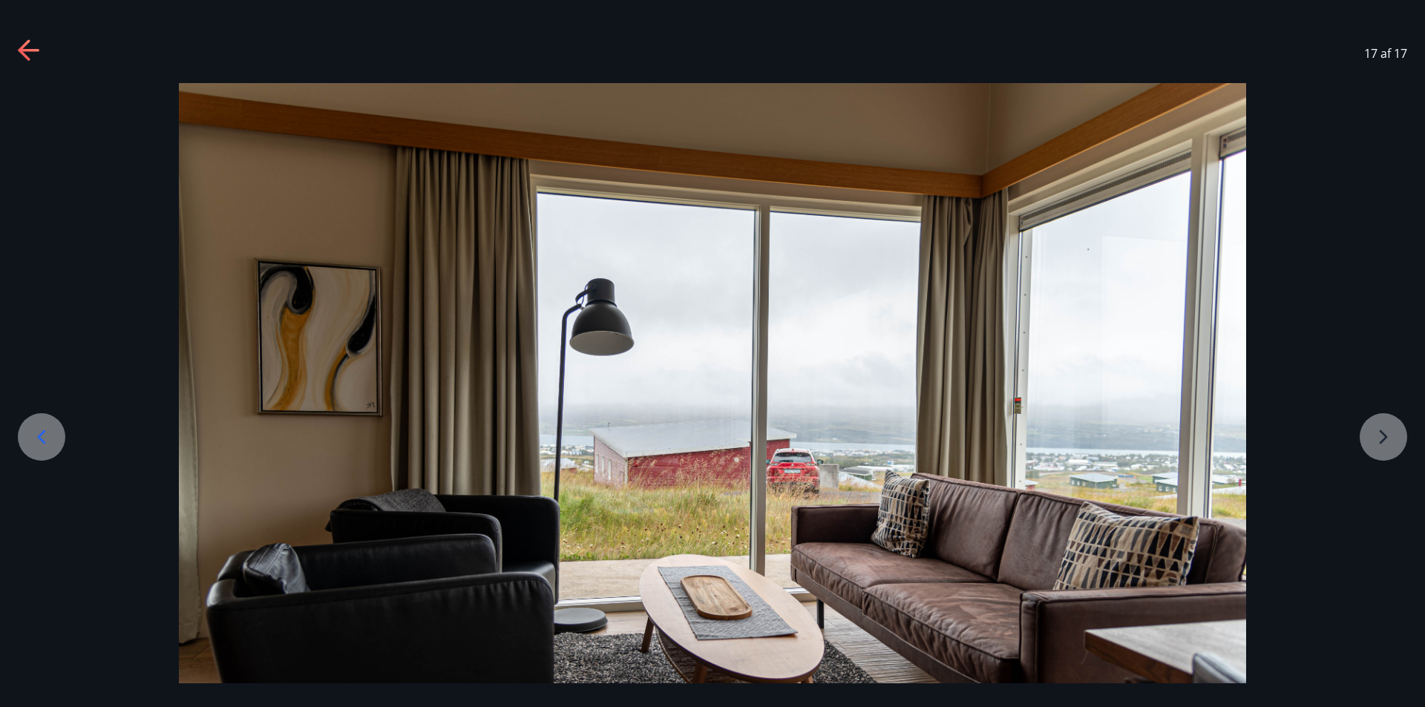
click at [23, 42] on icon at bounding box center [30, 51] width 24 height 24
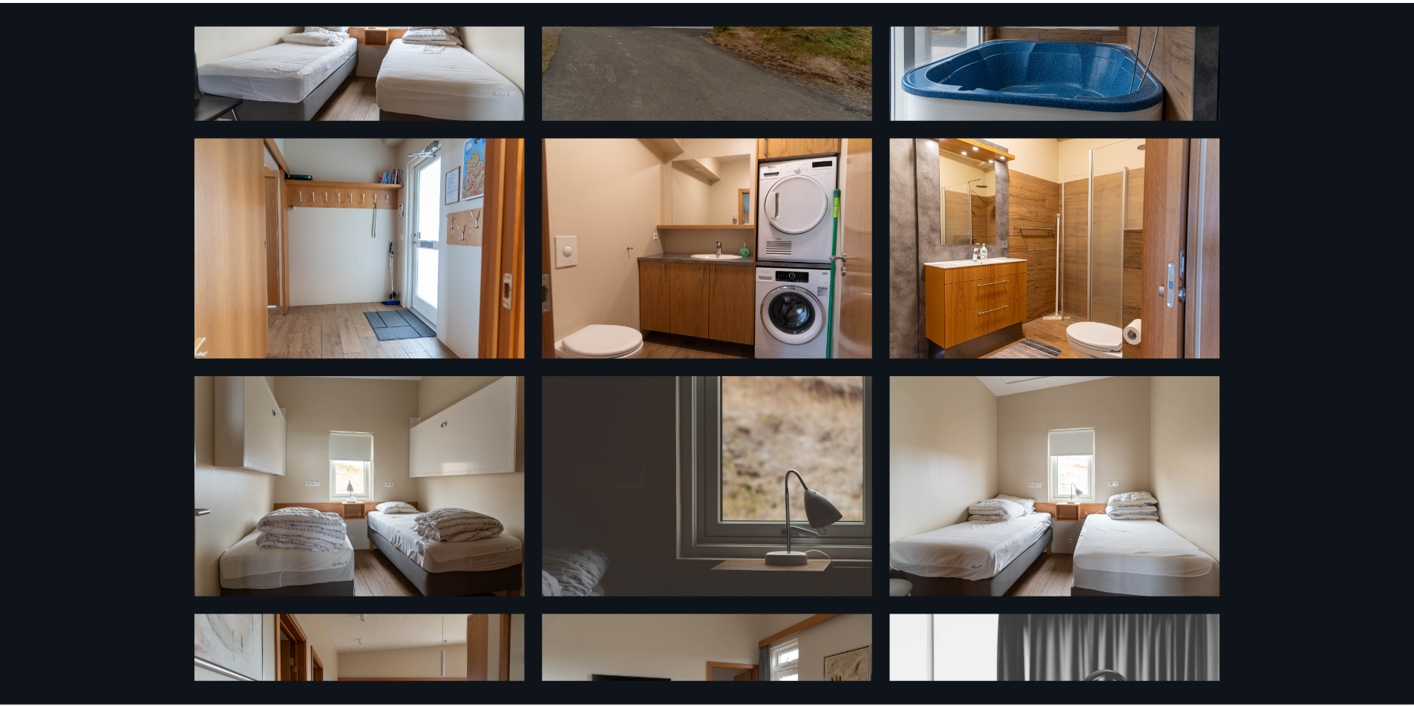
scroll to position [82, 0]
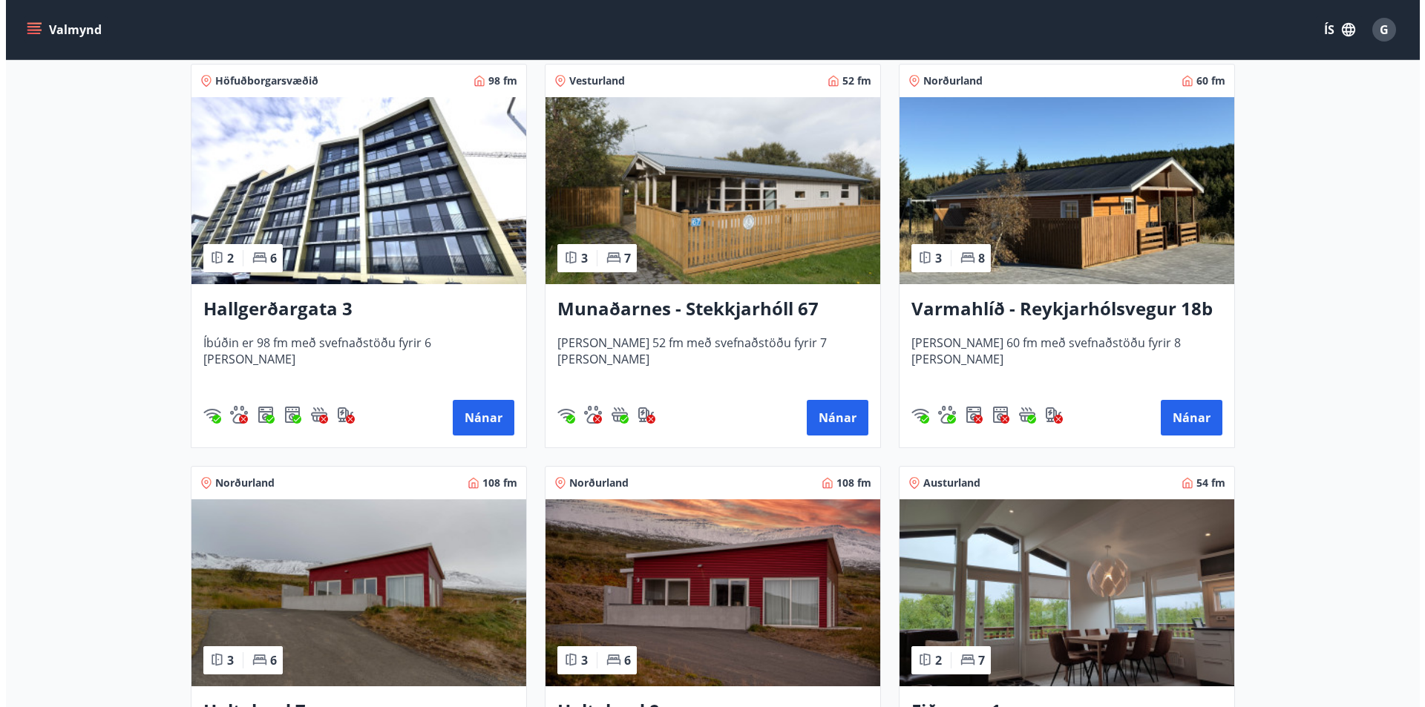
scroll to position [1484, 0]
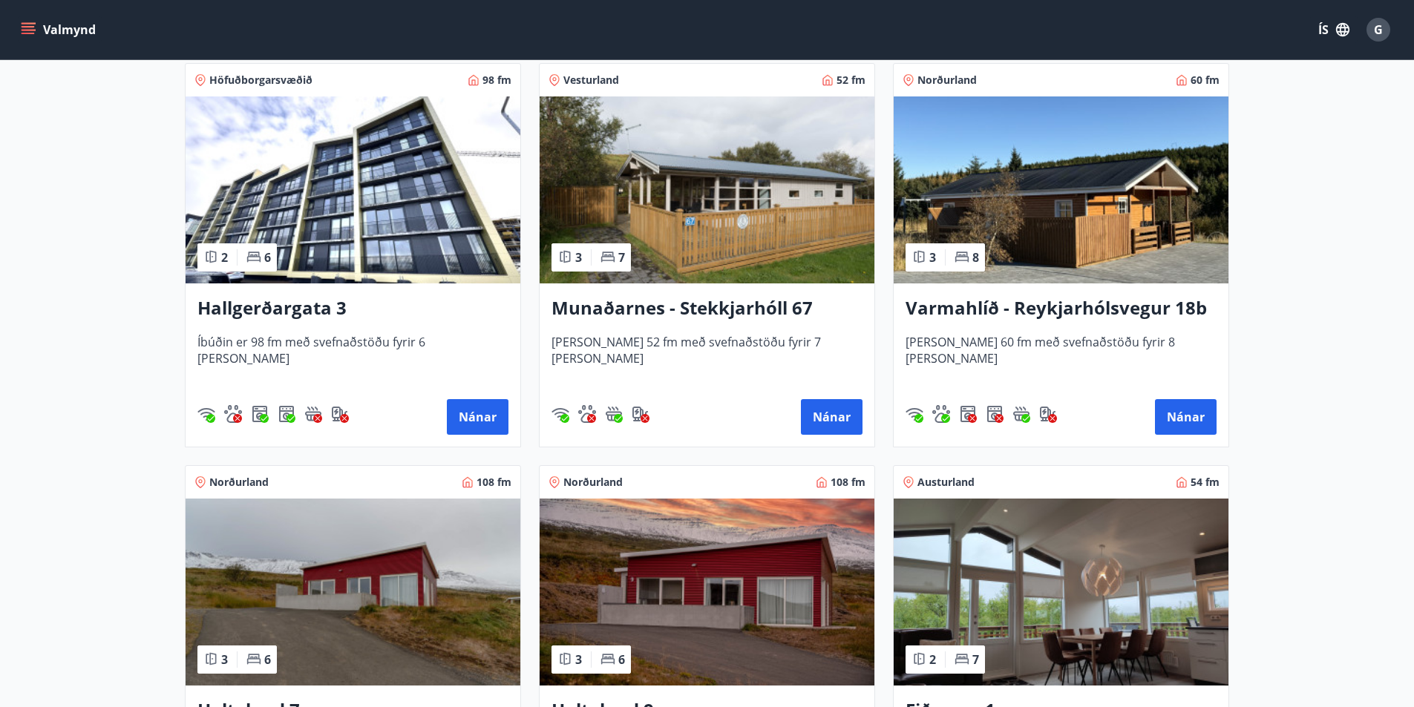
click at [1381, 23] on span "G" at bounding box center [1378, 30] width 9 height 16
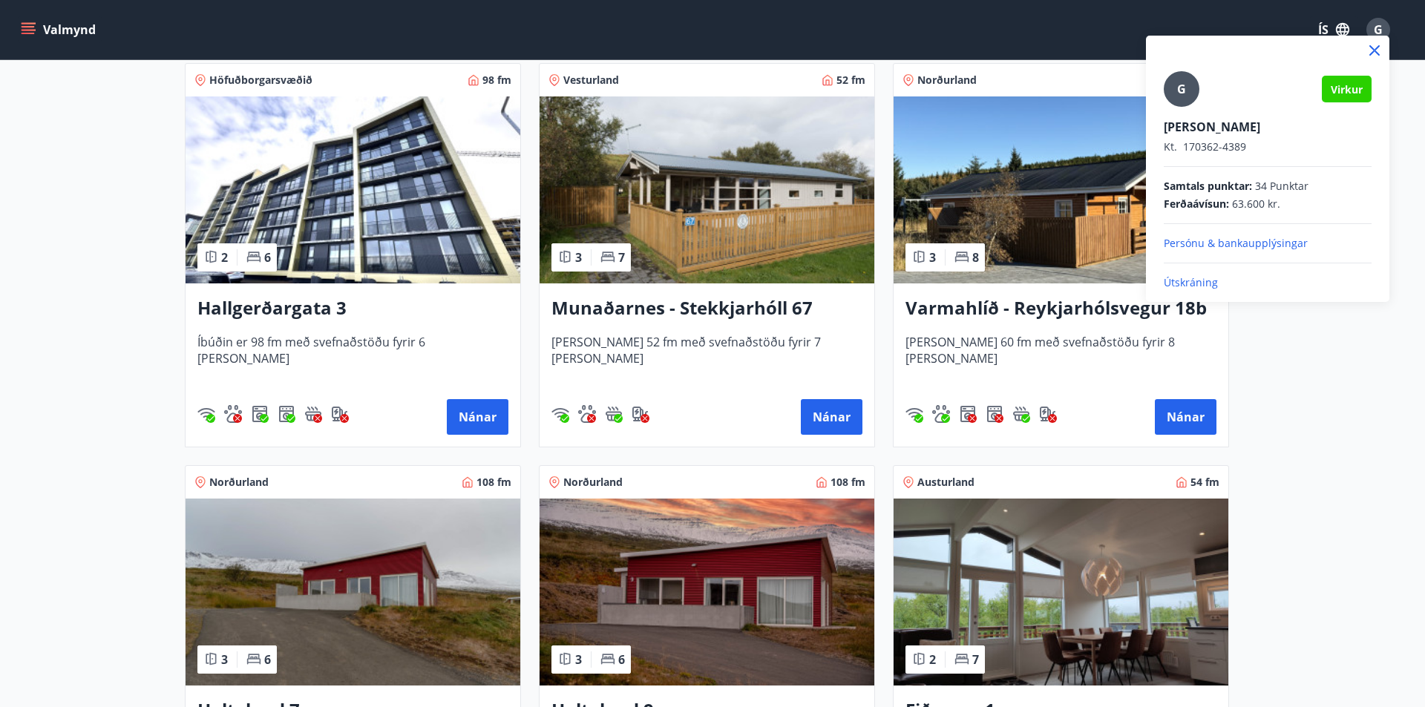
click at [1190, 280] on p "Útskráning" at bounding box center [1268, 282] width 208 height 15
